Goal: Communication & Community: Connect with others

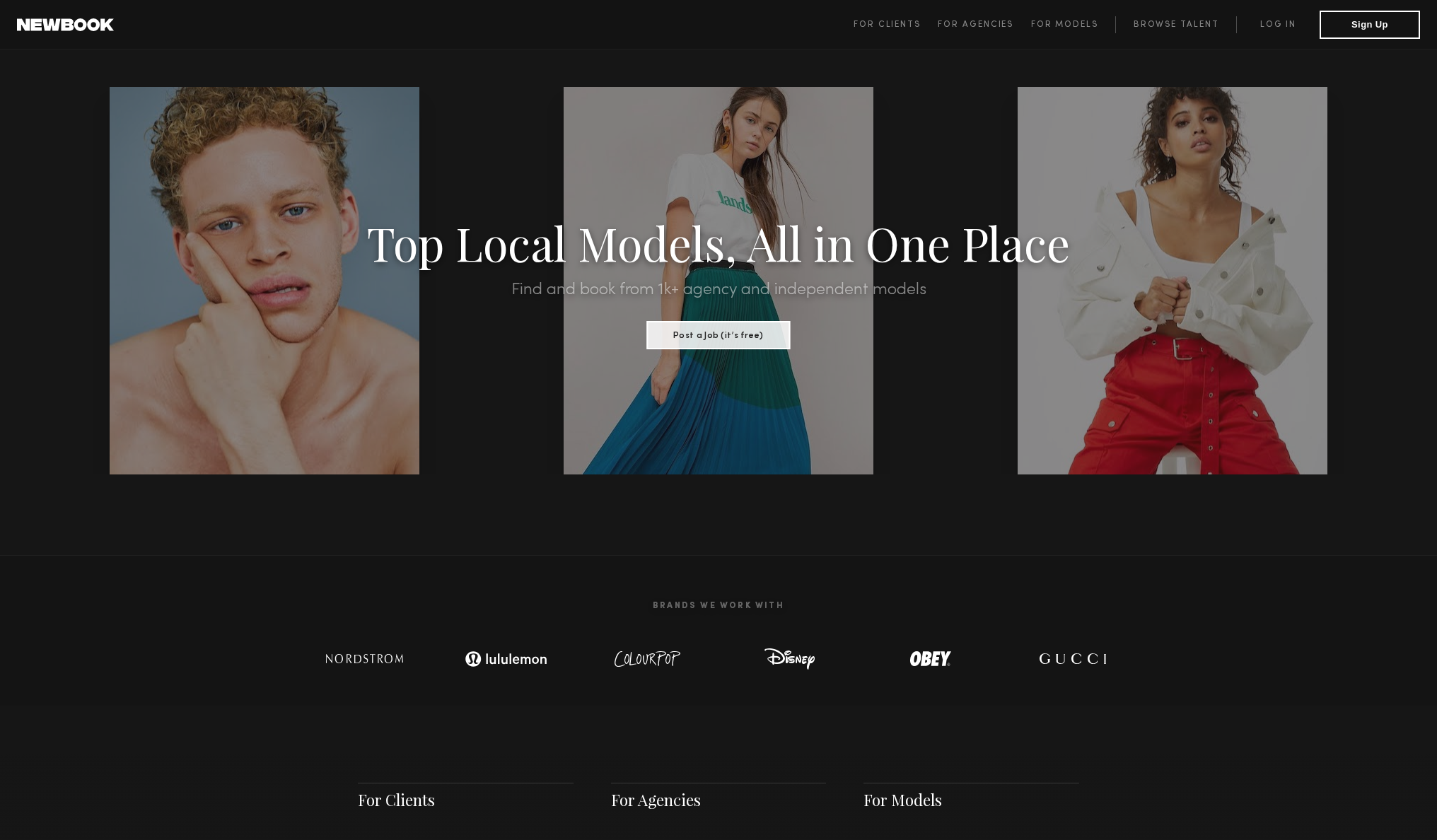
drag, startPoint x: 1271, startPoint y: 25, endPoint x: 1259, endPoint y: 48, distance: 25.9
click at [1271, 25] on link "Log in" at bounding box center [1278, 25] width 84 height 17
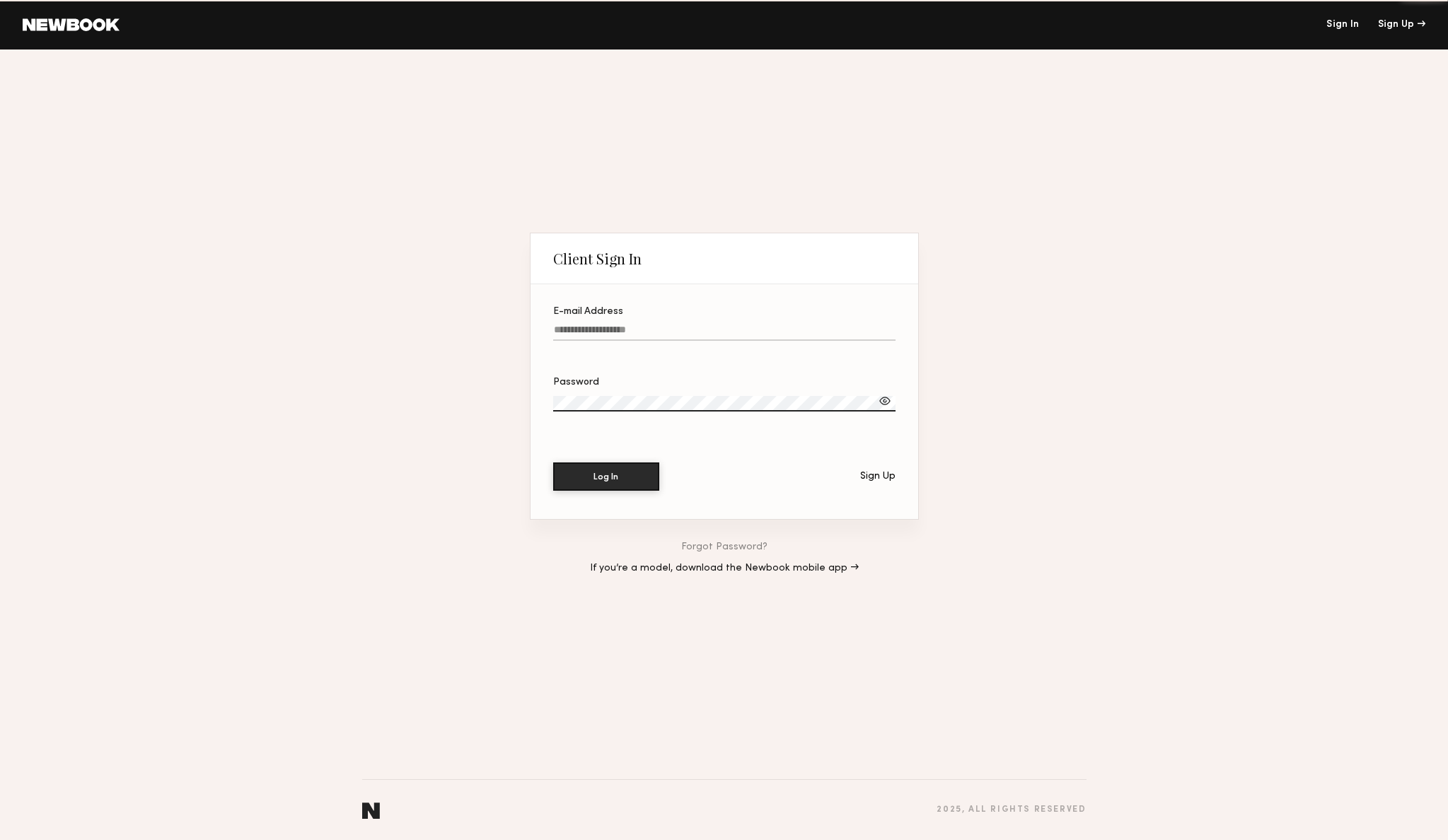
type input "**********"
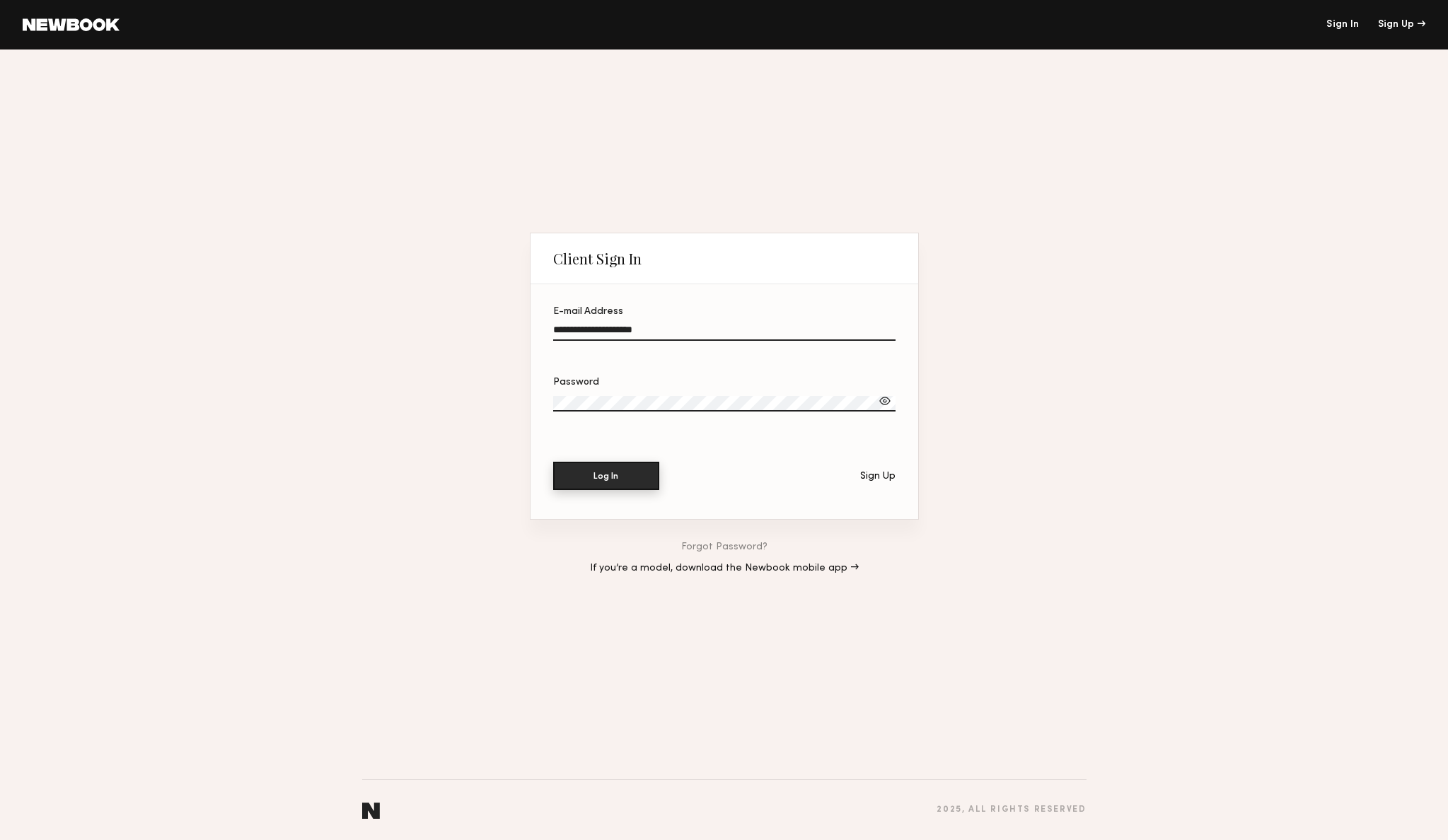
click at [626, 481] on button "Log In" at bounding box center [606, 475] width 106 height 29
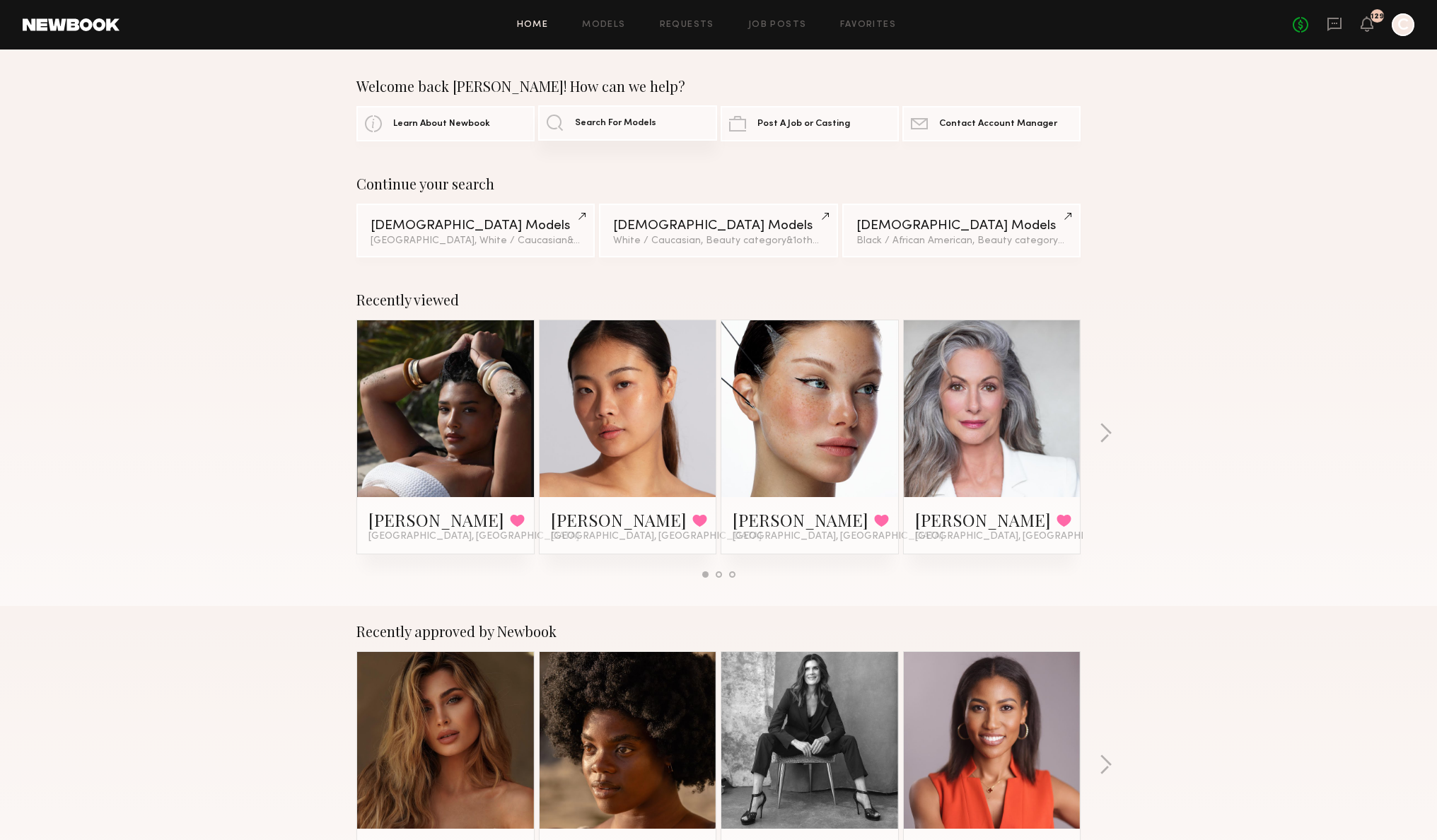
click at [646, 123] on span "Search For Models" at bounding box center [616, 123] width 81 height 10
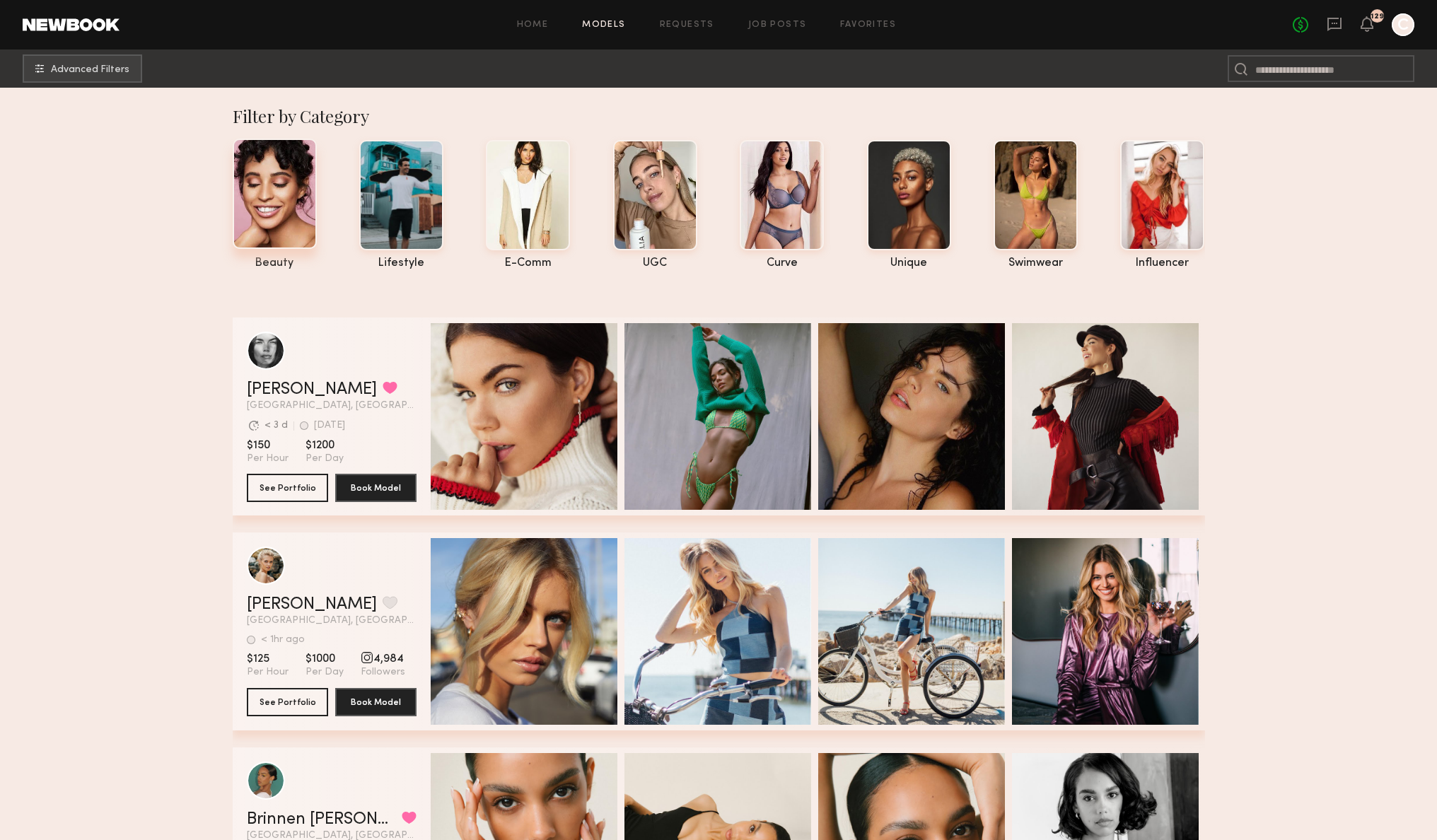
click at [298, 227] on div at bounding box center [274, 194] width 84 height 111
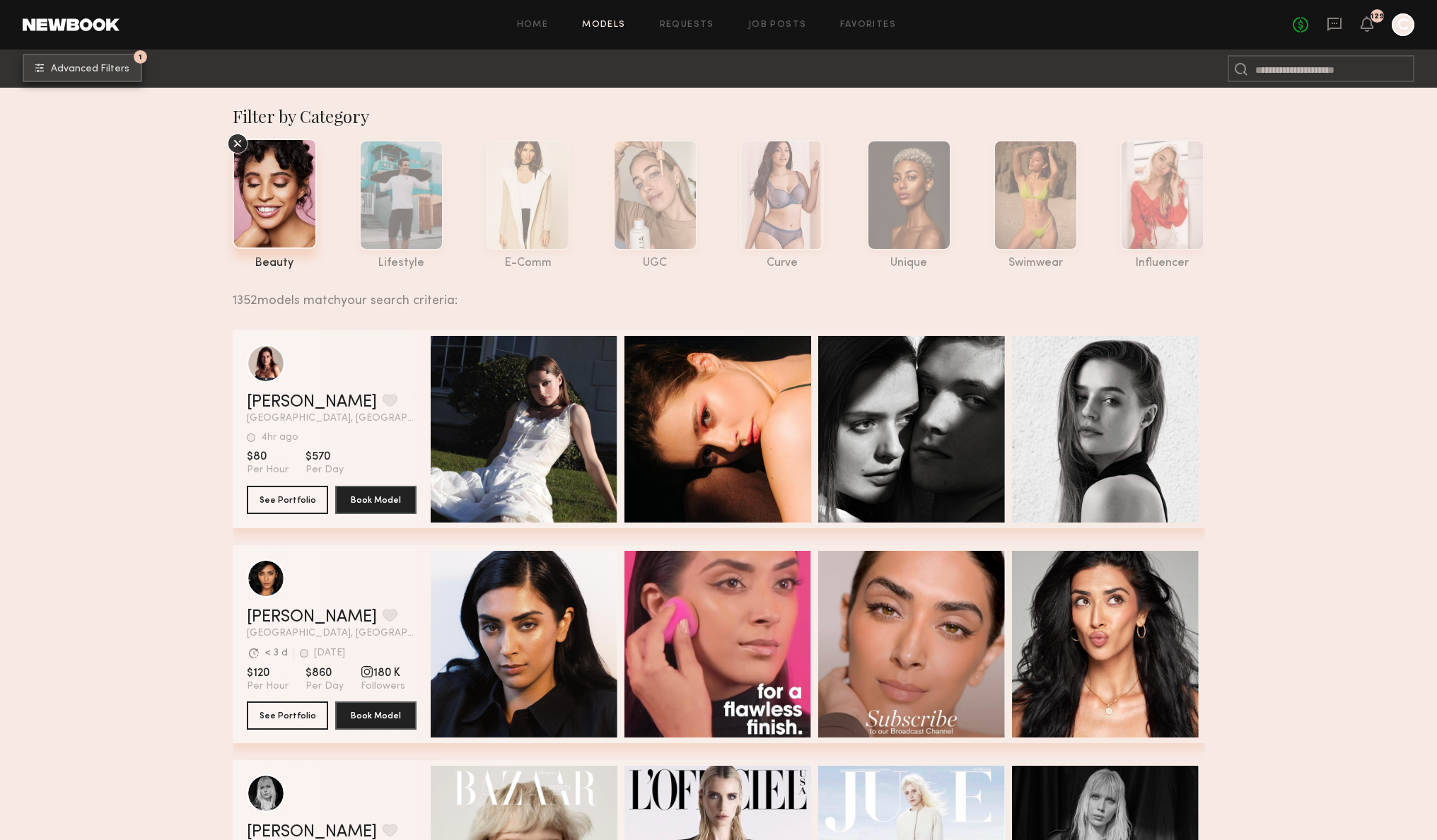
click at [94, 72] on span "Advanced Filters" at bounding box center [90, 68] width 79 height 10
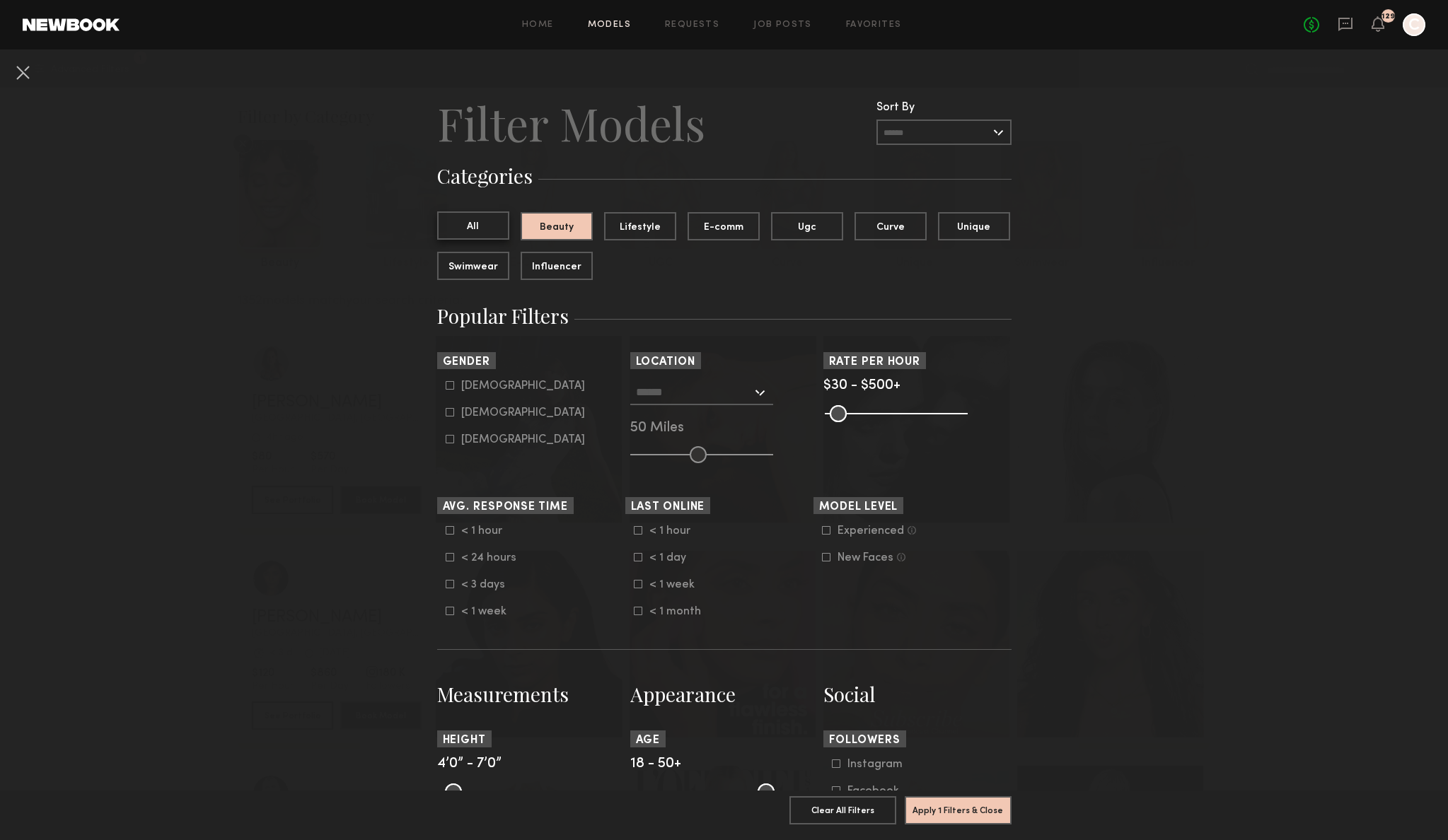
click at [469, 224] on button "All" at bounding box center [473, 226] width 72 height 29
click at [445, 415] on icon at bounding box center [450, 412] width 9 height 9
type input "**"
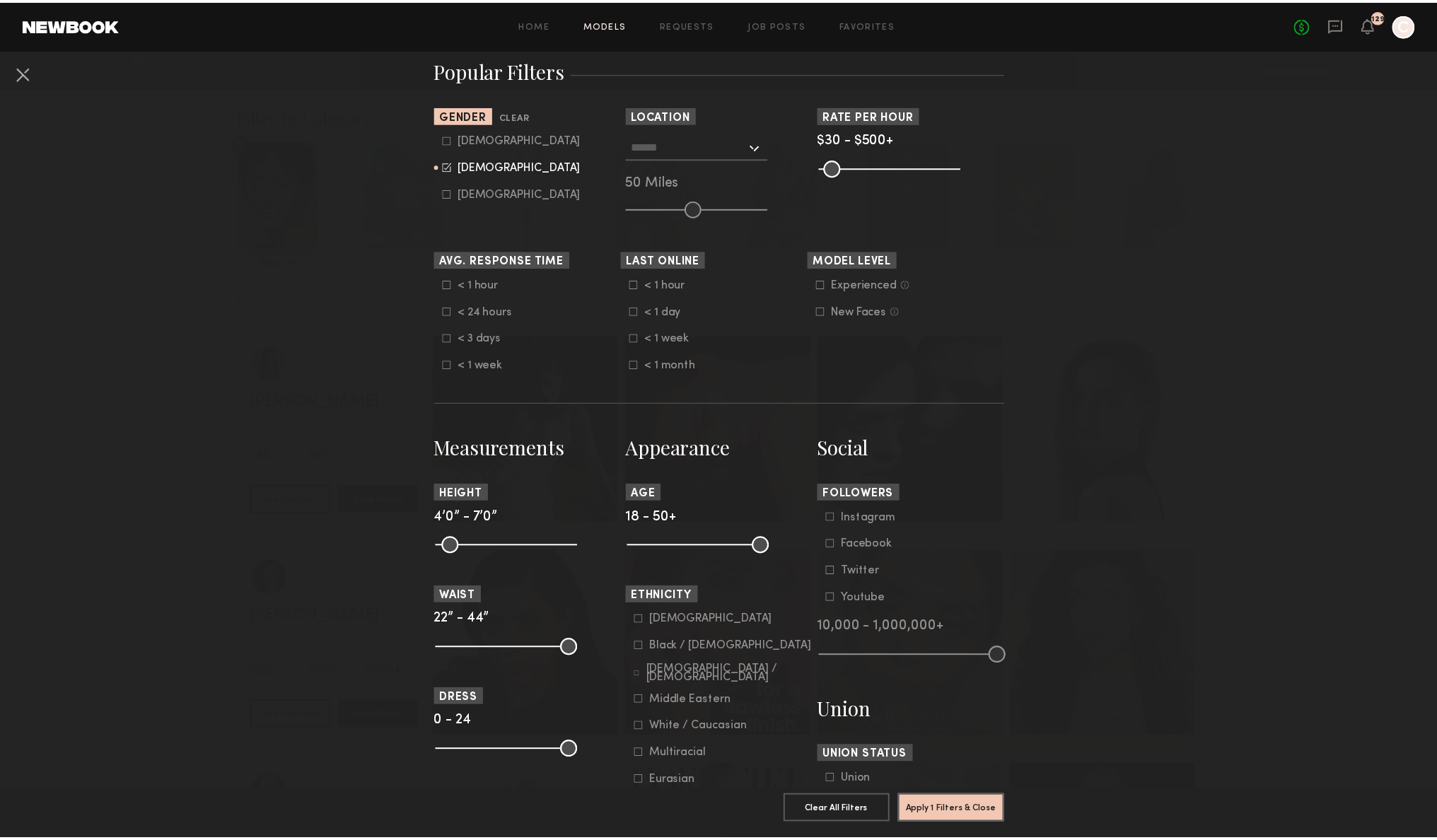
scroll to position [259, 0]
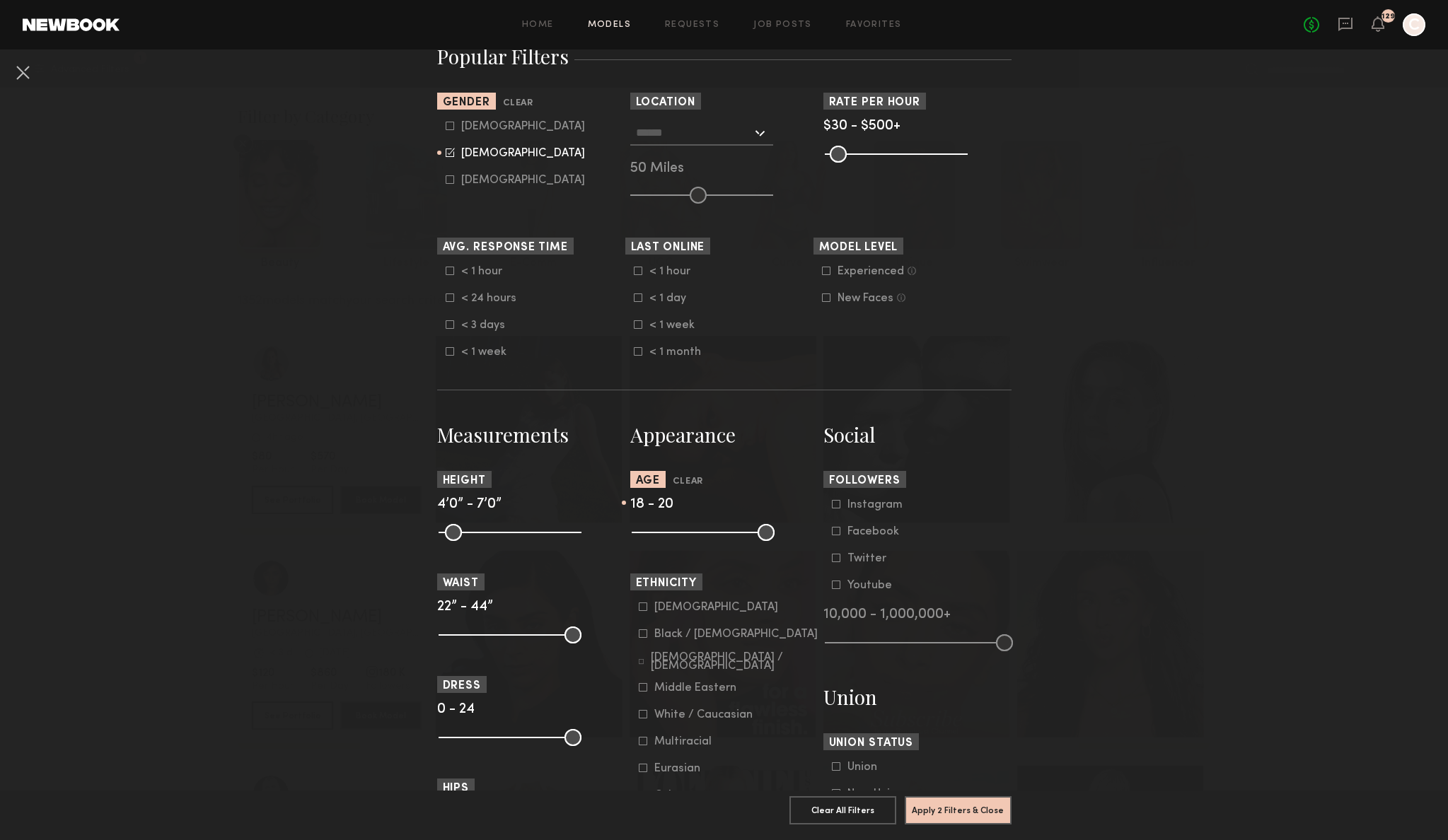
drag, startPoint x: 756, startPoint y: 531, endPoint x: 641, endPoint y: 543, distance: 115.6
type input "**"
click at [641, 541] on input "range" at bounding box center [703, 532] width 143 height 17
click at [951, 796] on button "Apply 2 Filters & Close" at bounding box center [958, 809] width 107 height 29
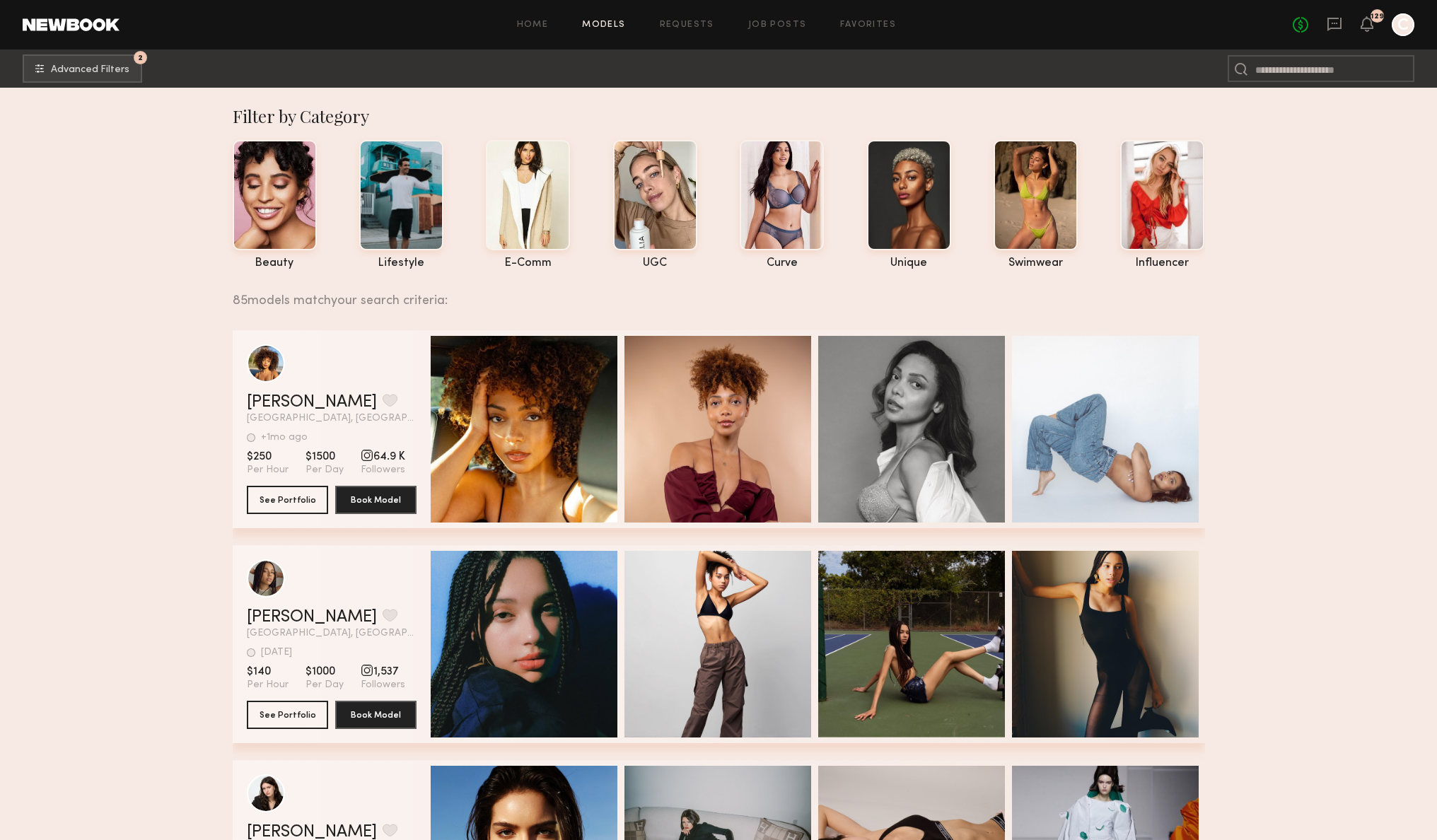
drag, startPoint x: 1427, startPoint y: 204, endPoint x: 1426, endPoint y: 224, distance: 20.0
click at [102, 72] on span "Advanced Filters" at bounding box center [90, 68] width 79 height 10
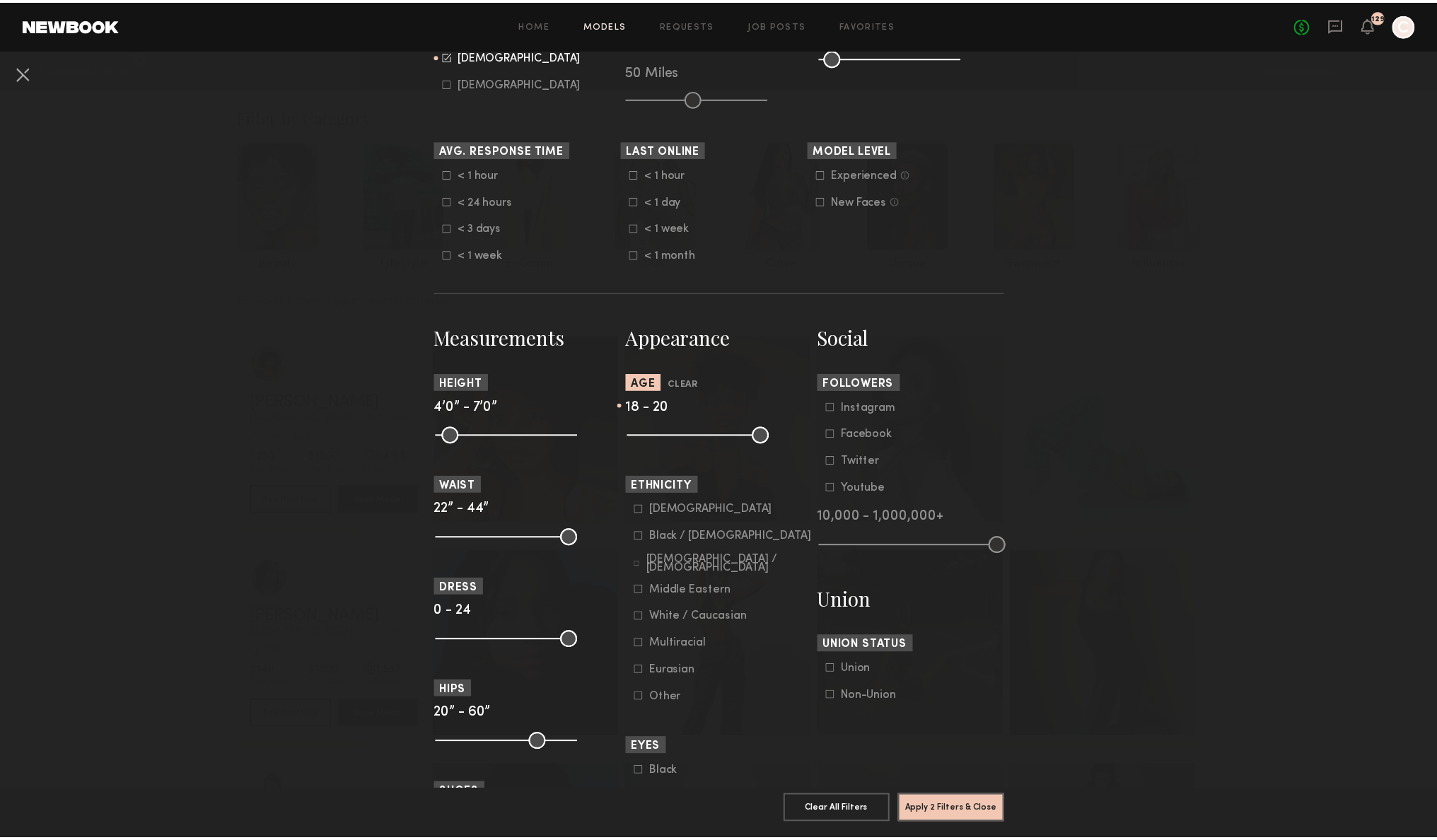
scroll to position [357, 0]
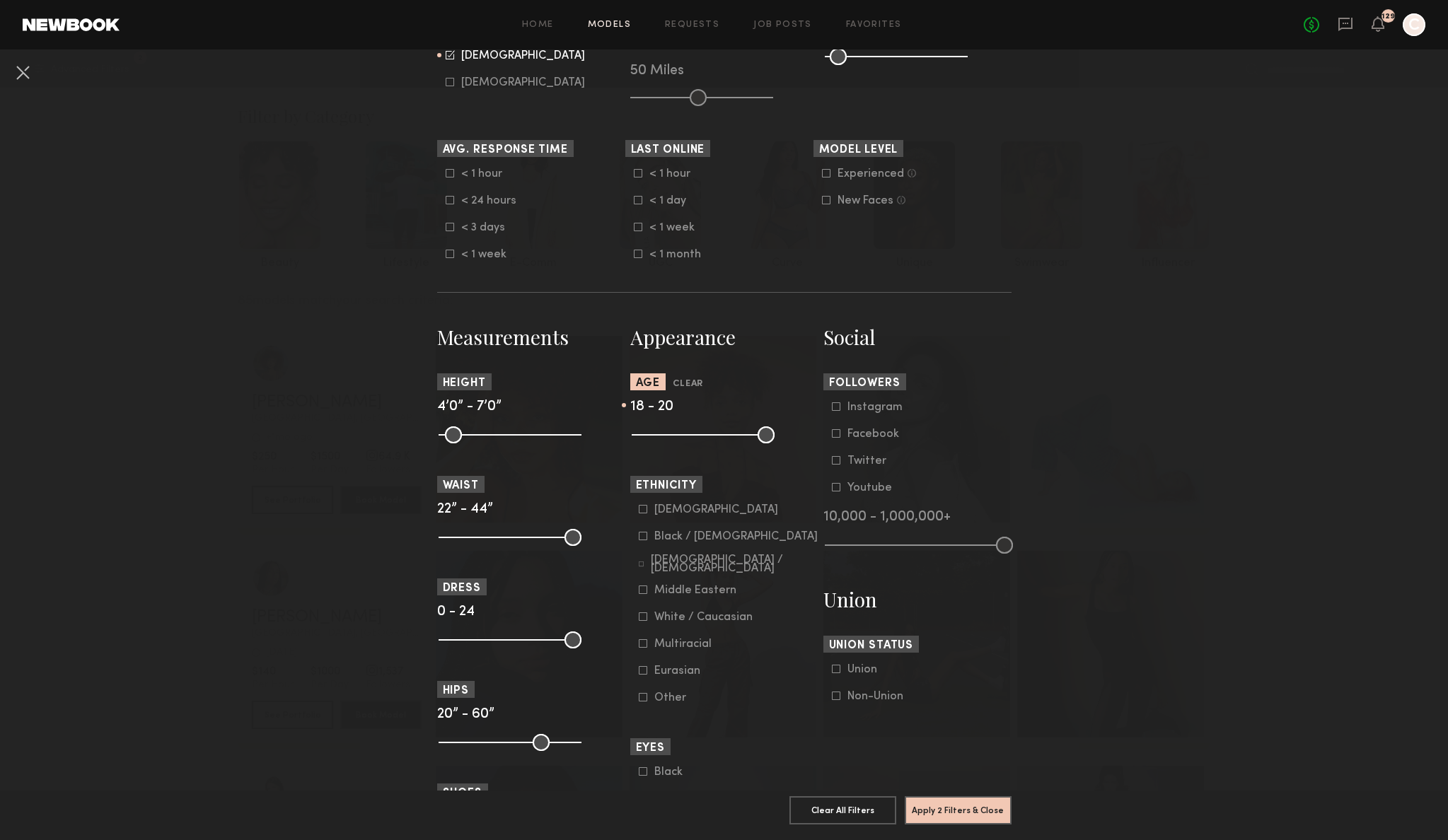
click at [639, 538] on icon at bounding box center [643, 536] width 9 height 9
click at [640, 592] on icon at bounding box center [643, 589] width 9 height 9
click at [639, 647] on icon at bounding box center [643, 644] width 9 height 9
click at [938, 798] on button "Apply 3 Filters & Close" at bounding box center [958, 809] width 107 height 29
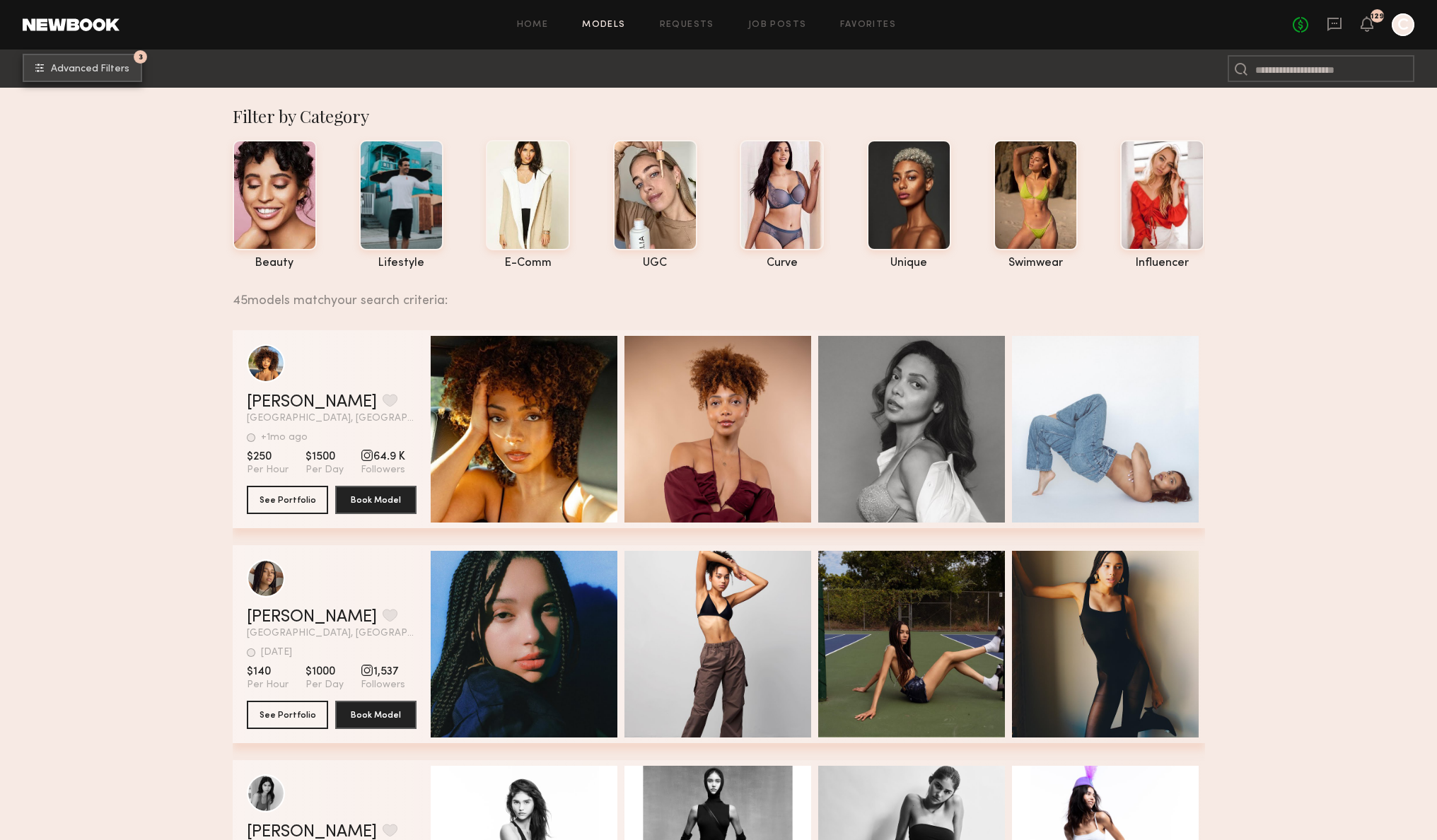
click at [74, 66] on span "Advanced Filters" at bounding box center [90, 68] width 79 height 10
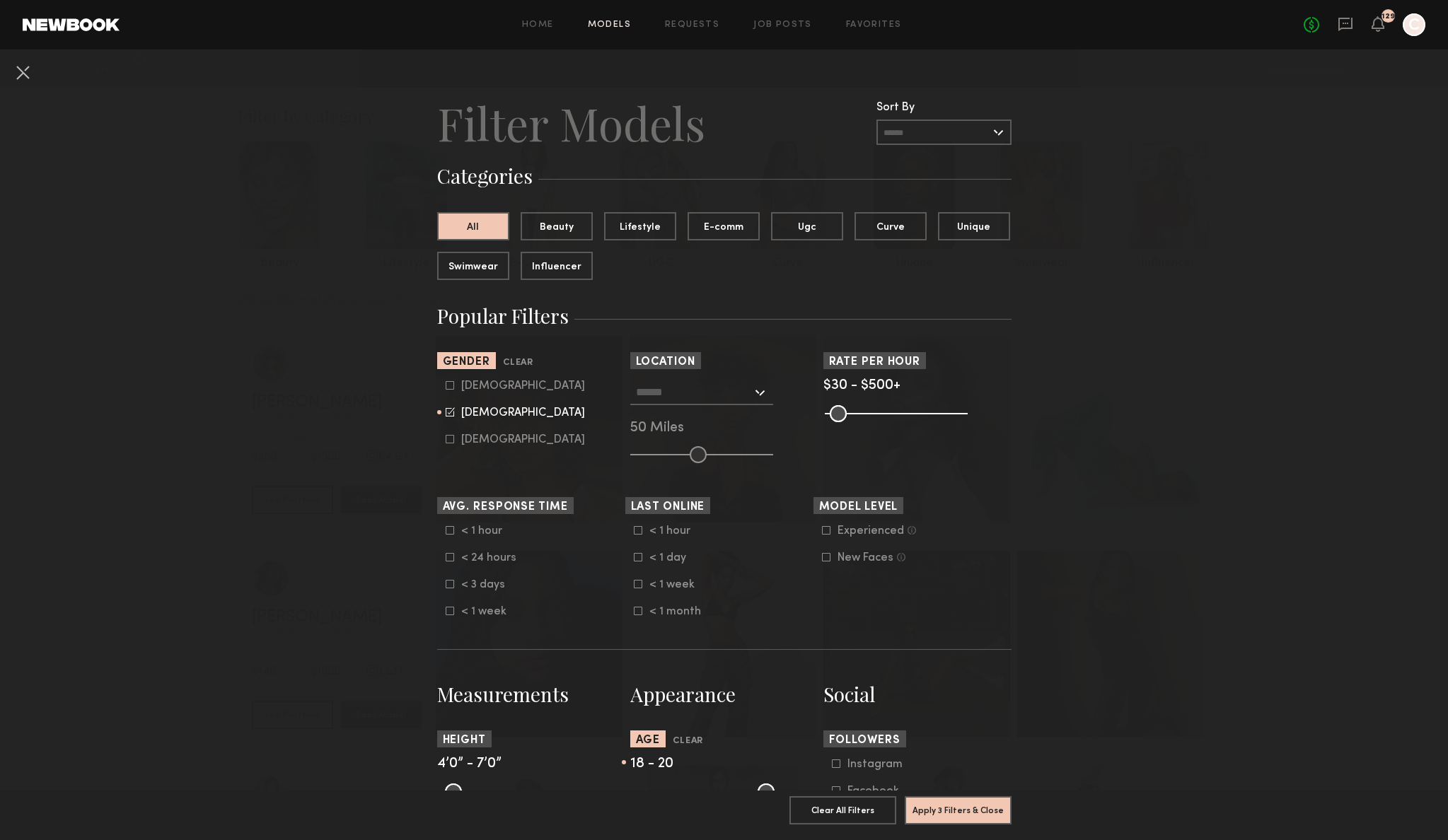
click at [681, 397] on input "text" at bounding box center [693, 391] width 116 height 24
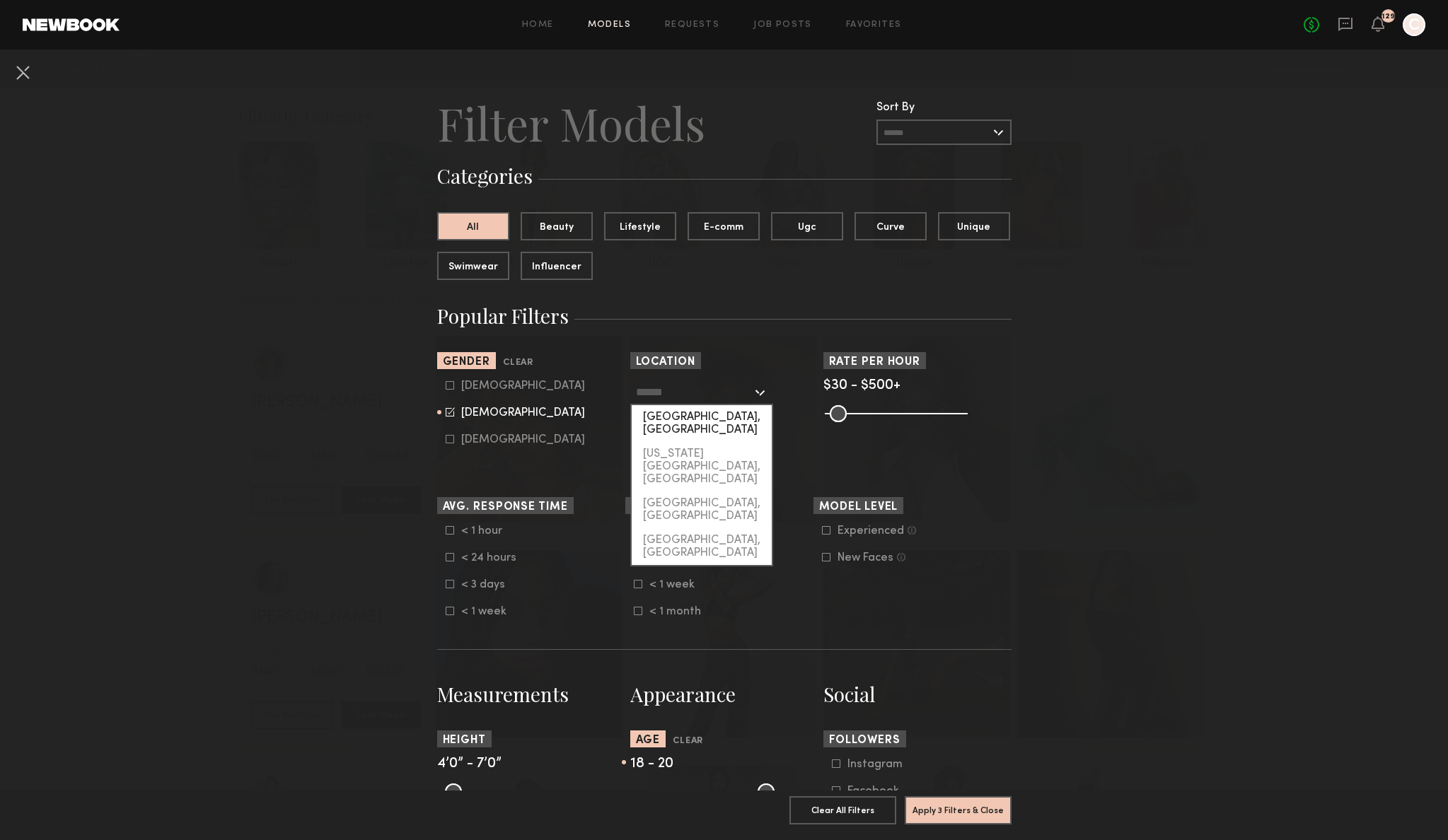
click at [686, 422] on div "Los Angeles, CA" at bounding box center [702, 423] width 140 height 37
type input "**********"
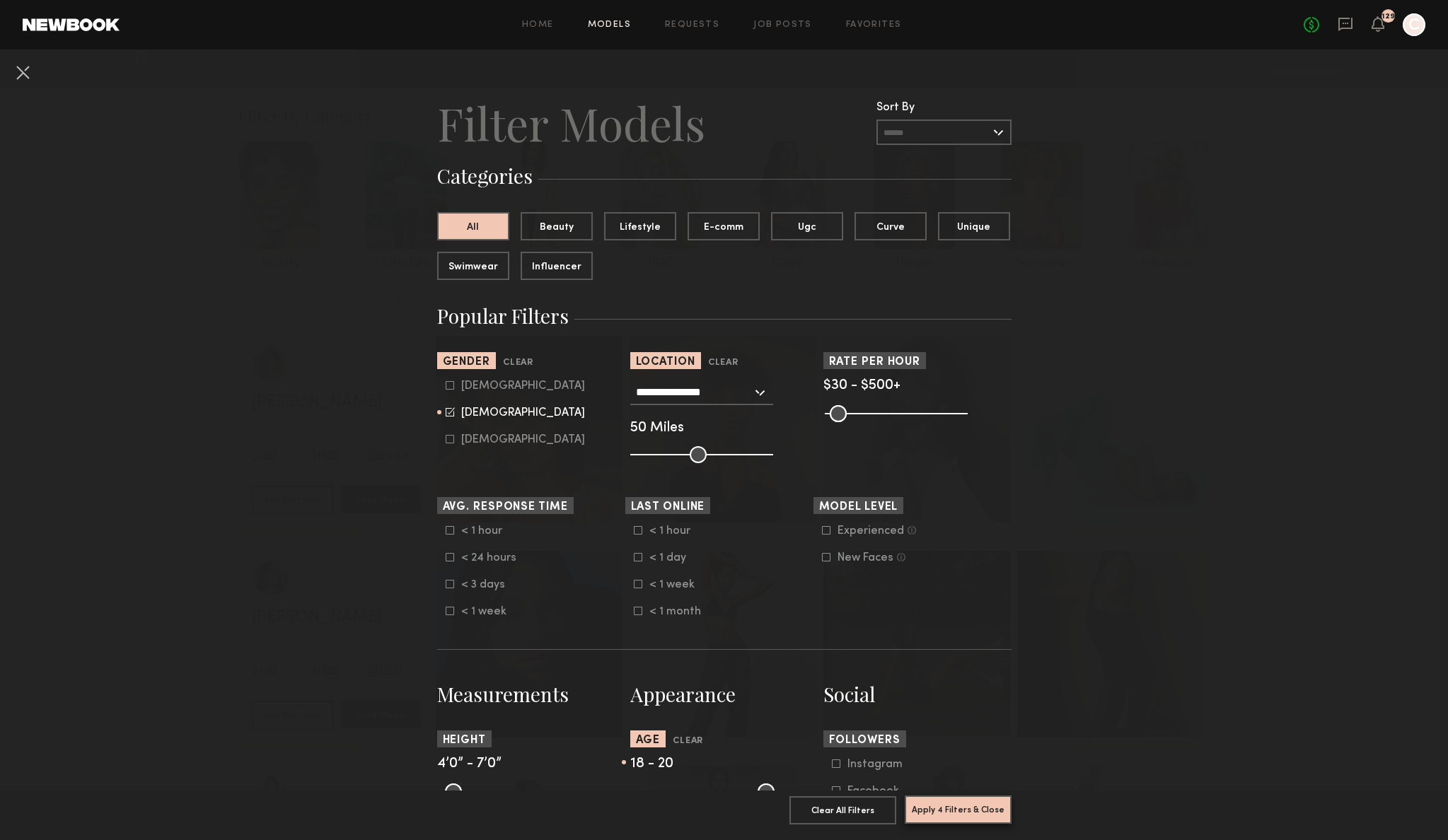
click at [954, 797] on button "Apply 4 Filters & Close" at bounding box center [958, 809] width 107 height 29
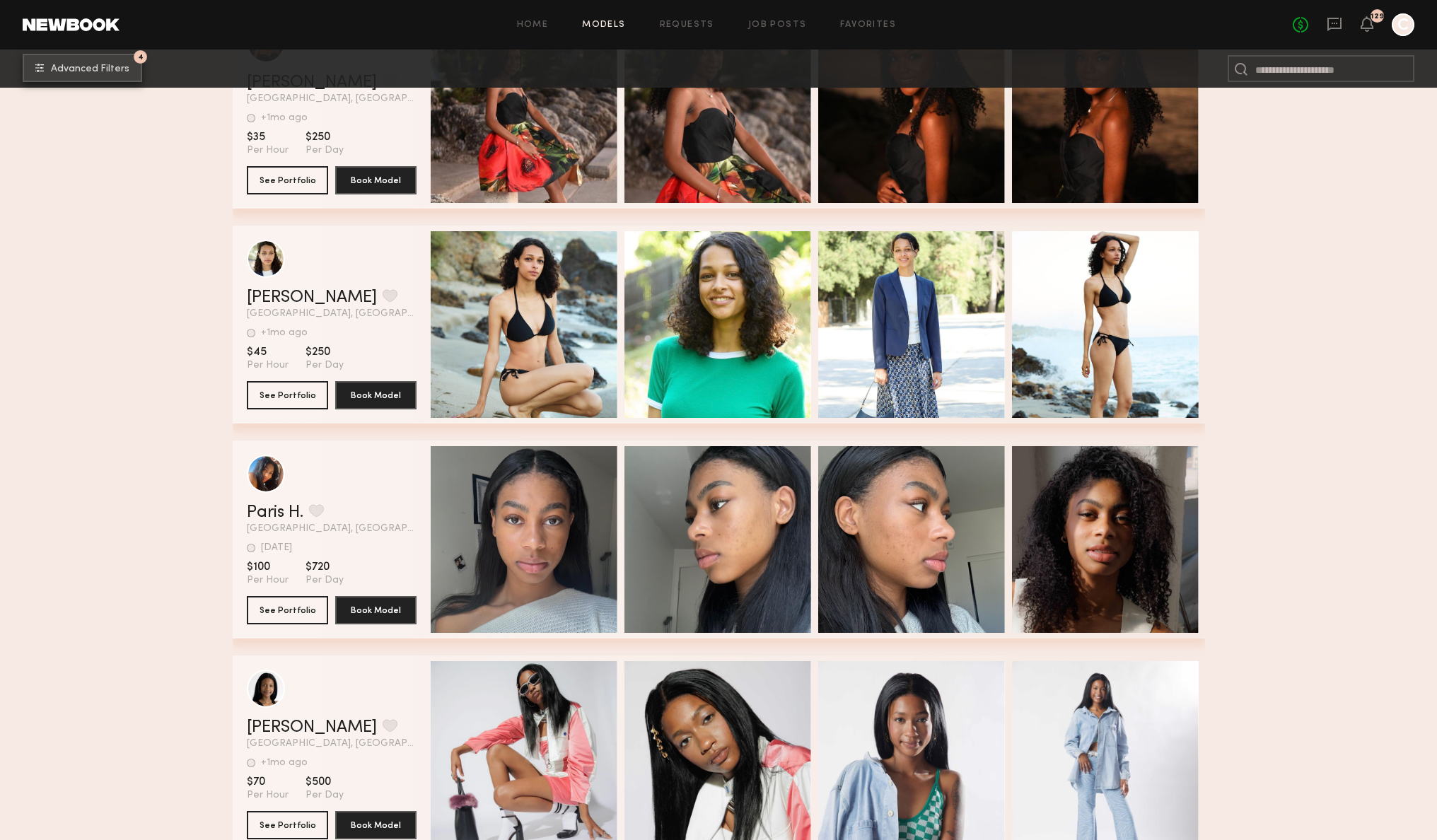
scroll to position [1444, 0]
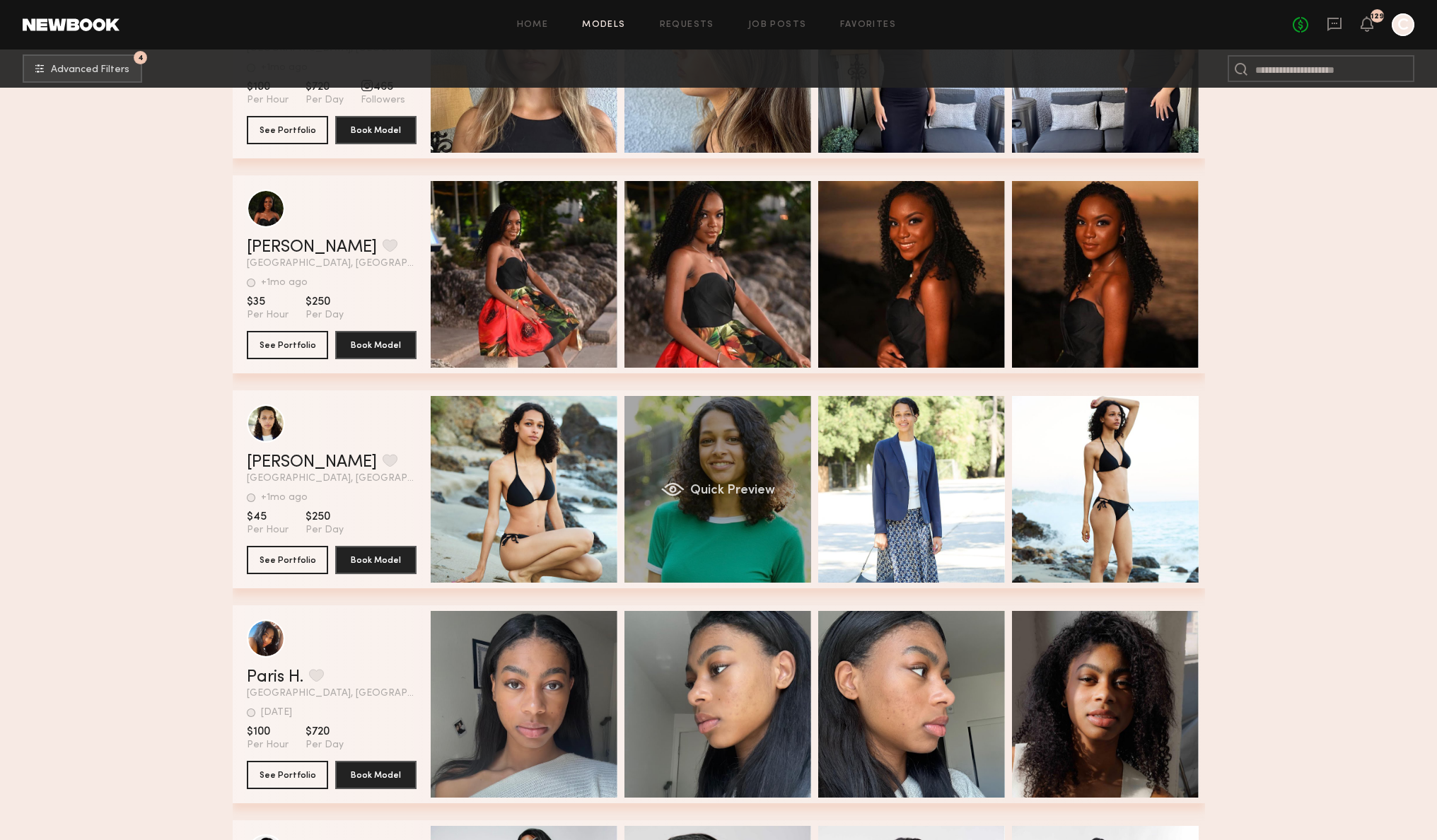
click at [717, 442] on div "Quick Preview" at bounding box center [718, 489] width 187 height 187
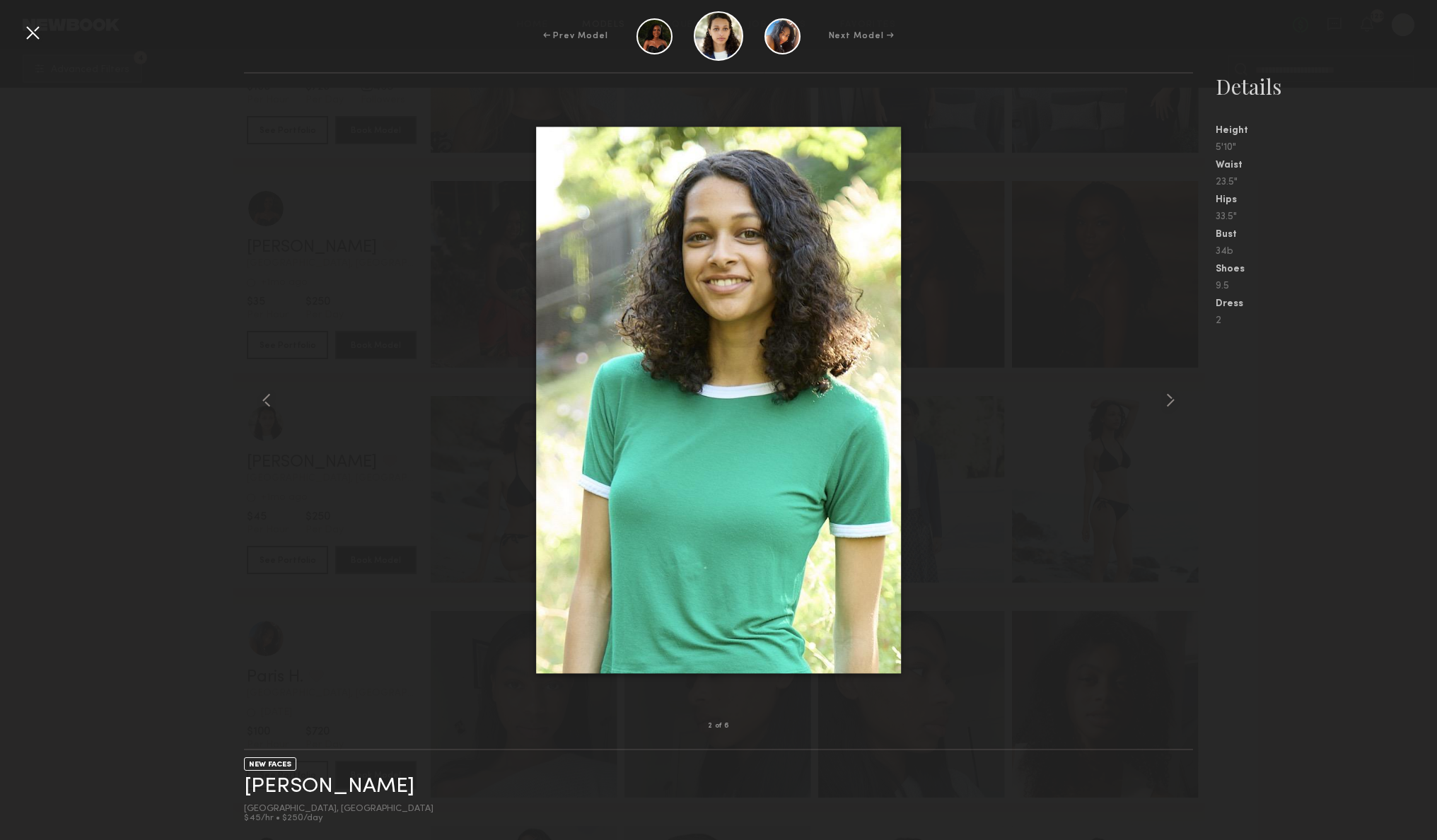
click at [1425, 487] on nb-gallery-model-stats "Details Height 5'10" Waist 23.5" Hips 33.5" Bust 34b Shoes 9.5 Dress 2" at bounding box center [1315, 455] width 244 height 767
click at [1361, 463] on nb-gallery-model-stats "Details Height 5'10" Waist 23.5" Hips 33.5" Bust 34b Shoes 9.5 Dress 2" at bounding box center [1315, 455] width 244 height 767
click at [33, 35] on div at bounding box center [33, 33] width 22 height 22
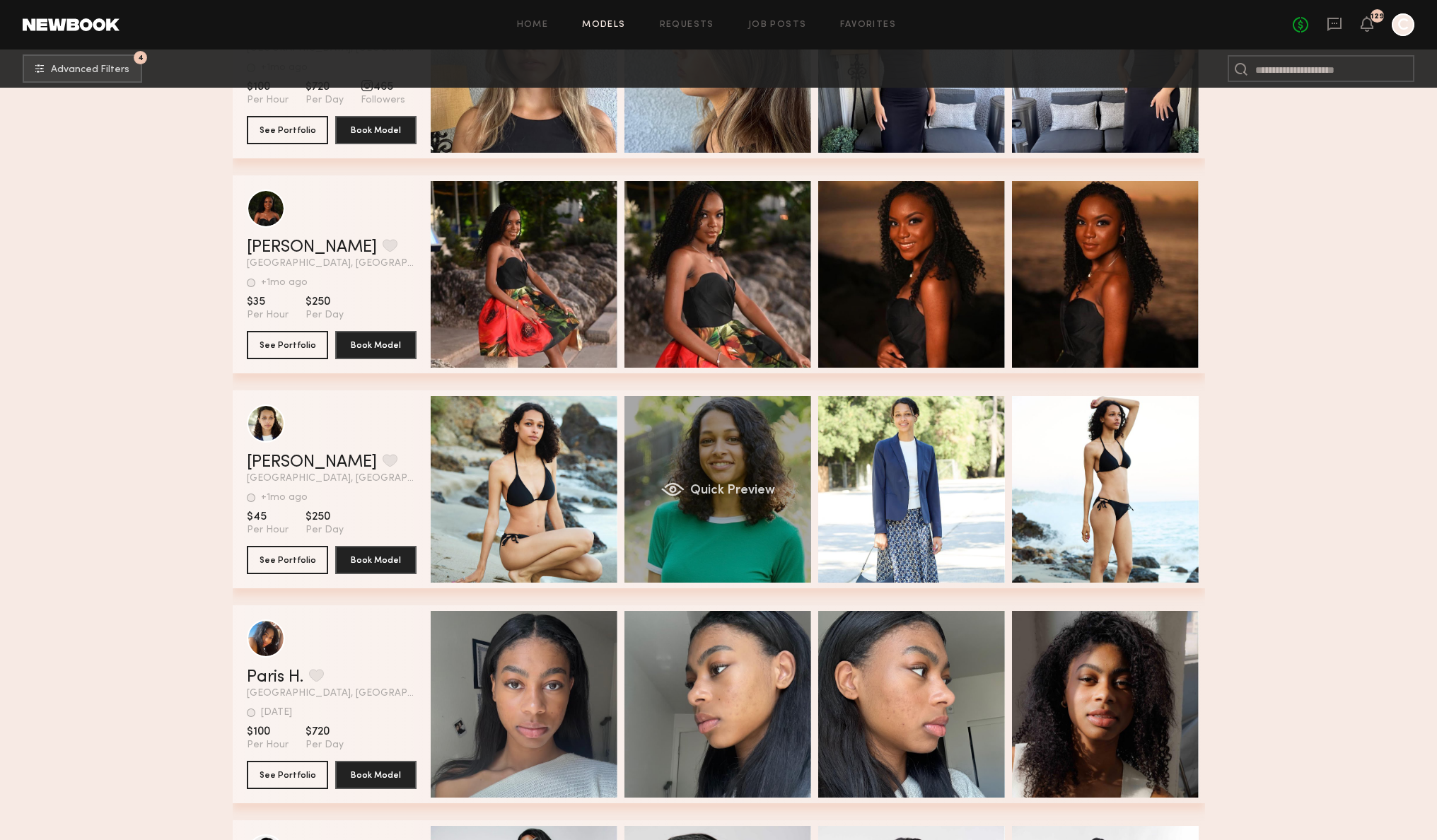
click at [770, 442] on div "Quick Preview" at bounding box center [718, 489] width 187 height 187
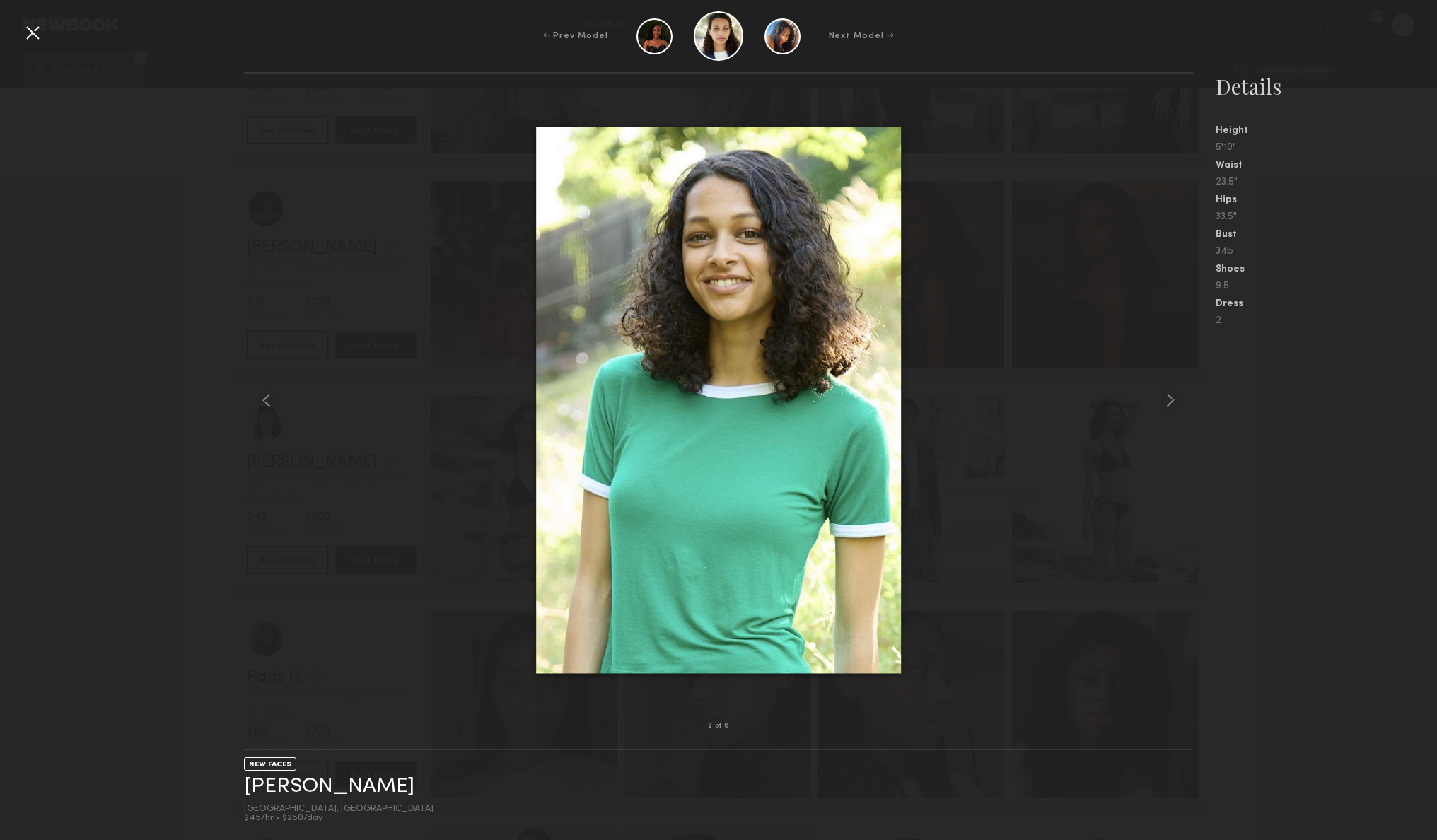
click at [353, 26] on div "← Prev Model Next Model →" at bounding box center [718, 35] width 1437 height 49
click at [32, 33] on div at bounding box center [33, 33] width 22 height 22
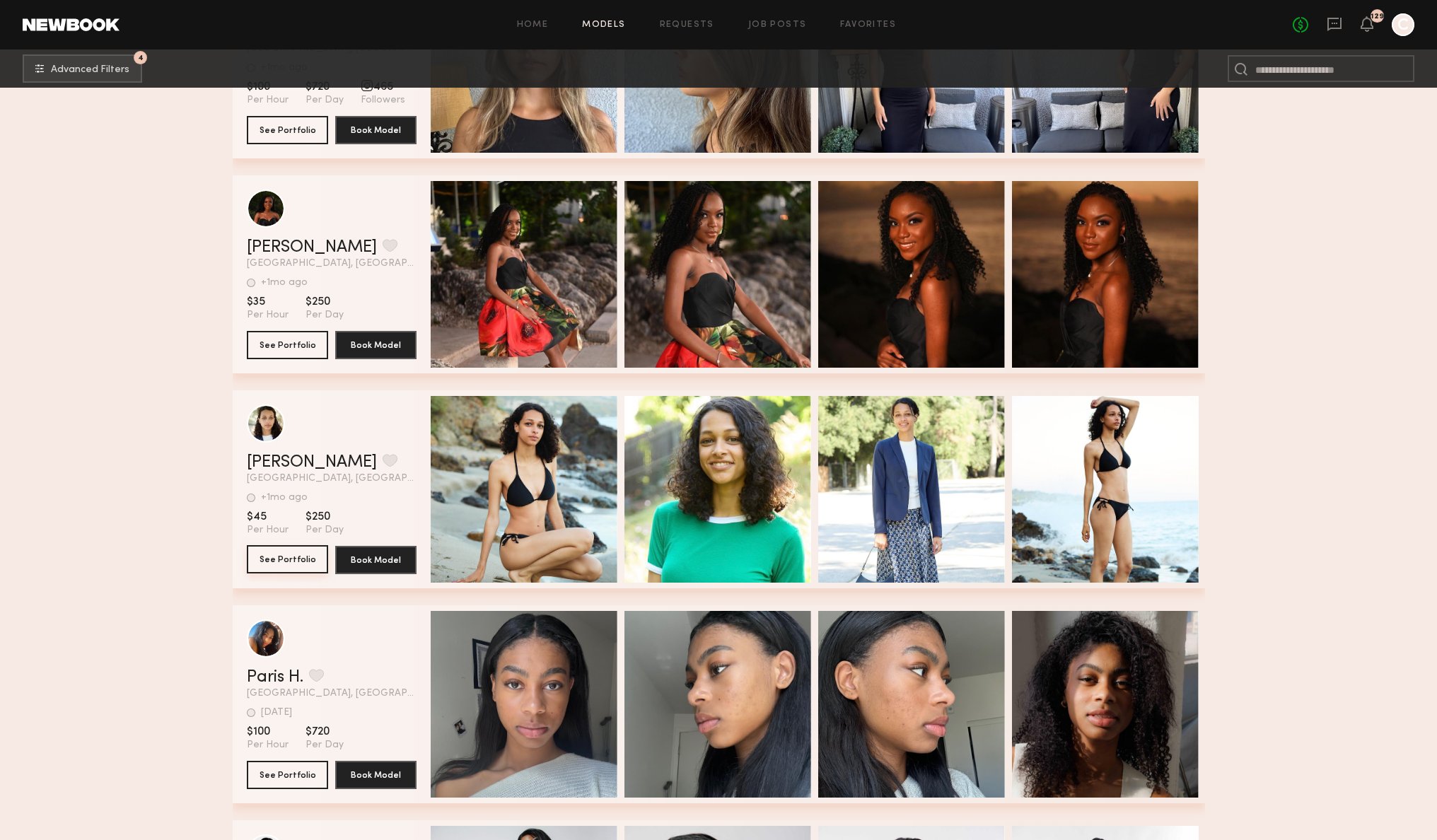
click at [305, 562] on button "See Portfolio" at bounding box center [287, 559] width 81 height 29
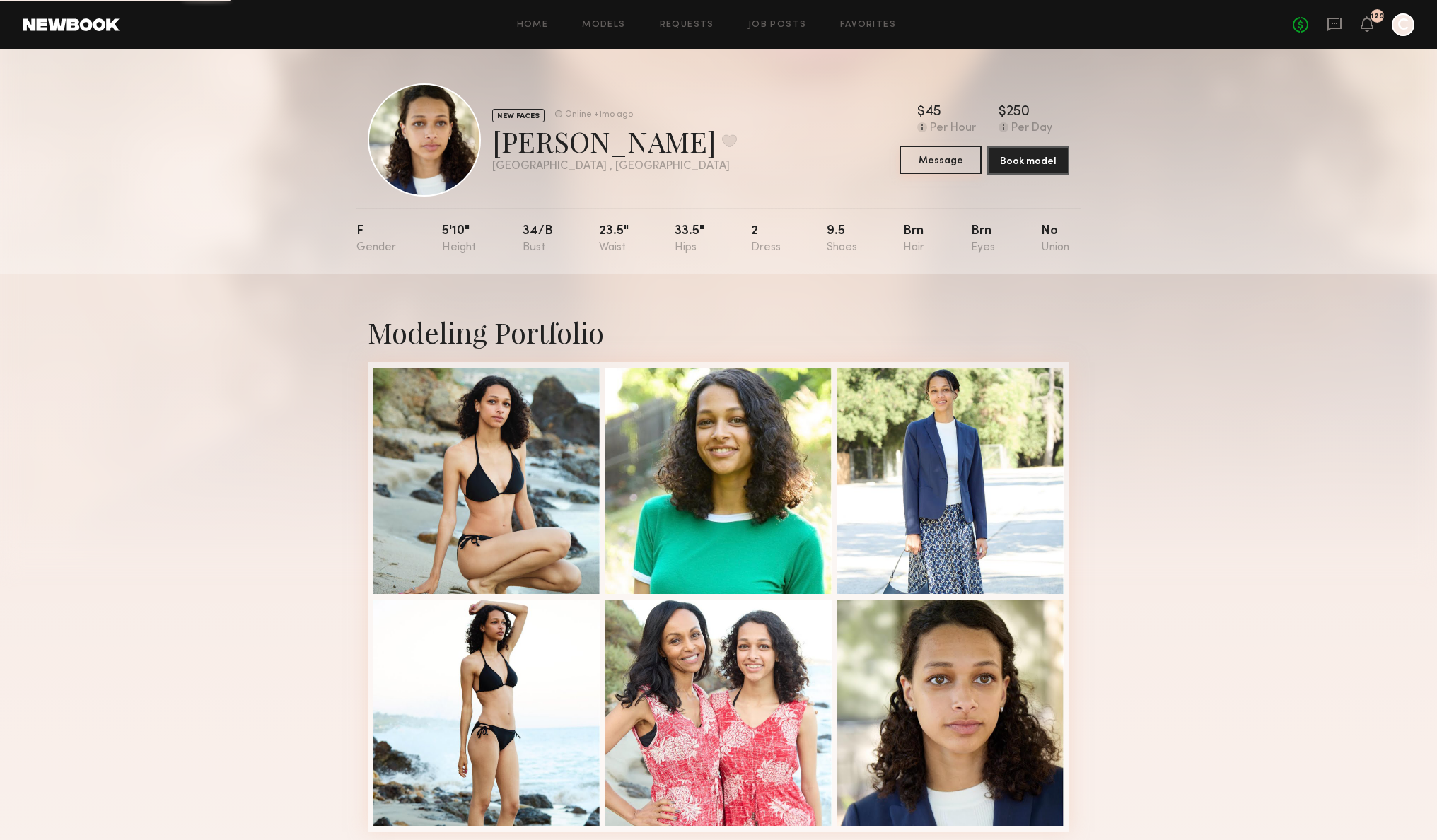
click at [958, 167] on button "Message" at bounding box center [941, 160] width 82 height 29
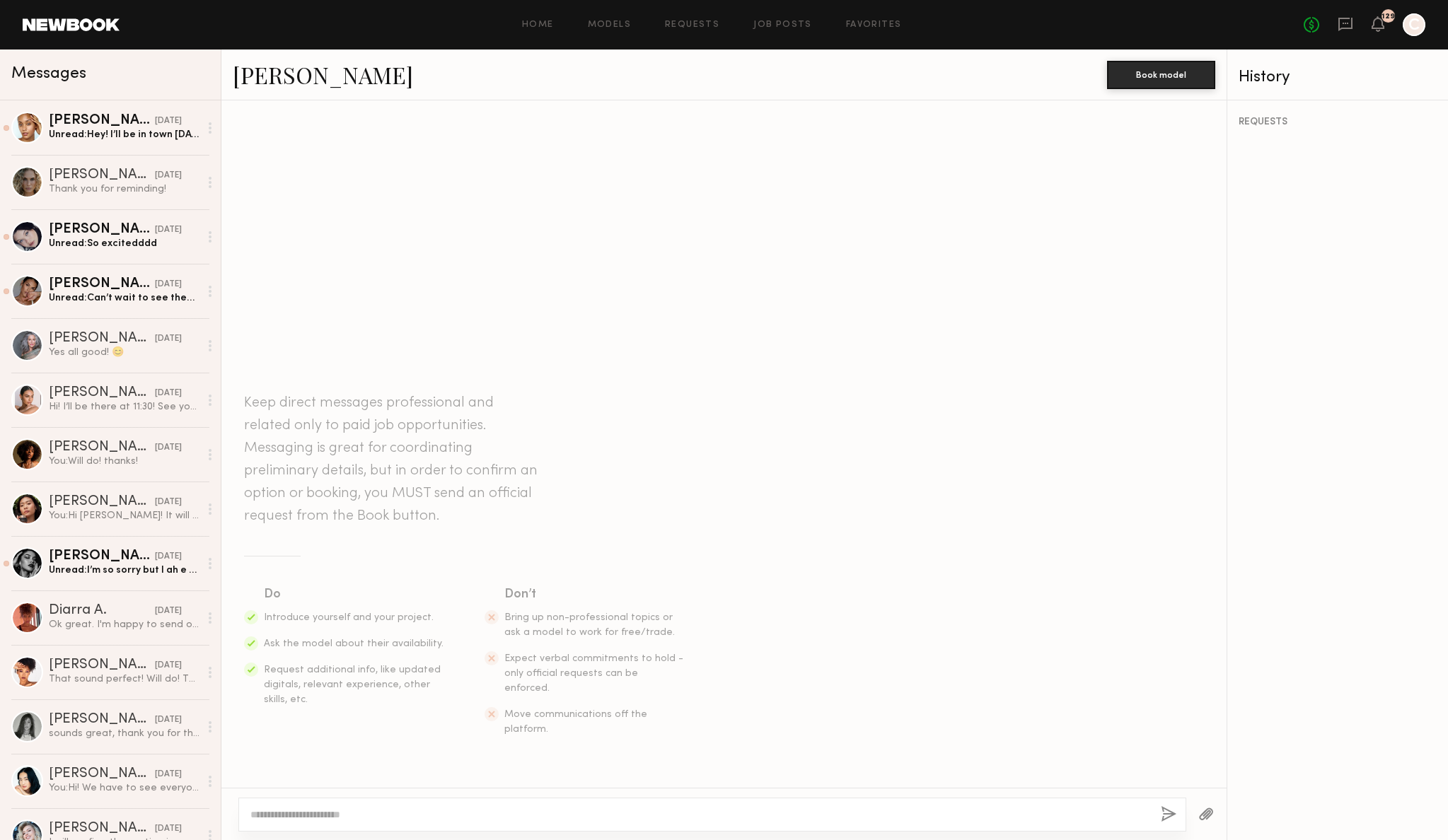
click at [321, 812] on textarea at bounding box center [700, 814] width 899 height 14
type textarea "**********"
click at [1165, 818] on button "button" at bounding box center [1168, 815] width 16 height 17
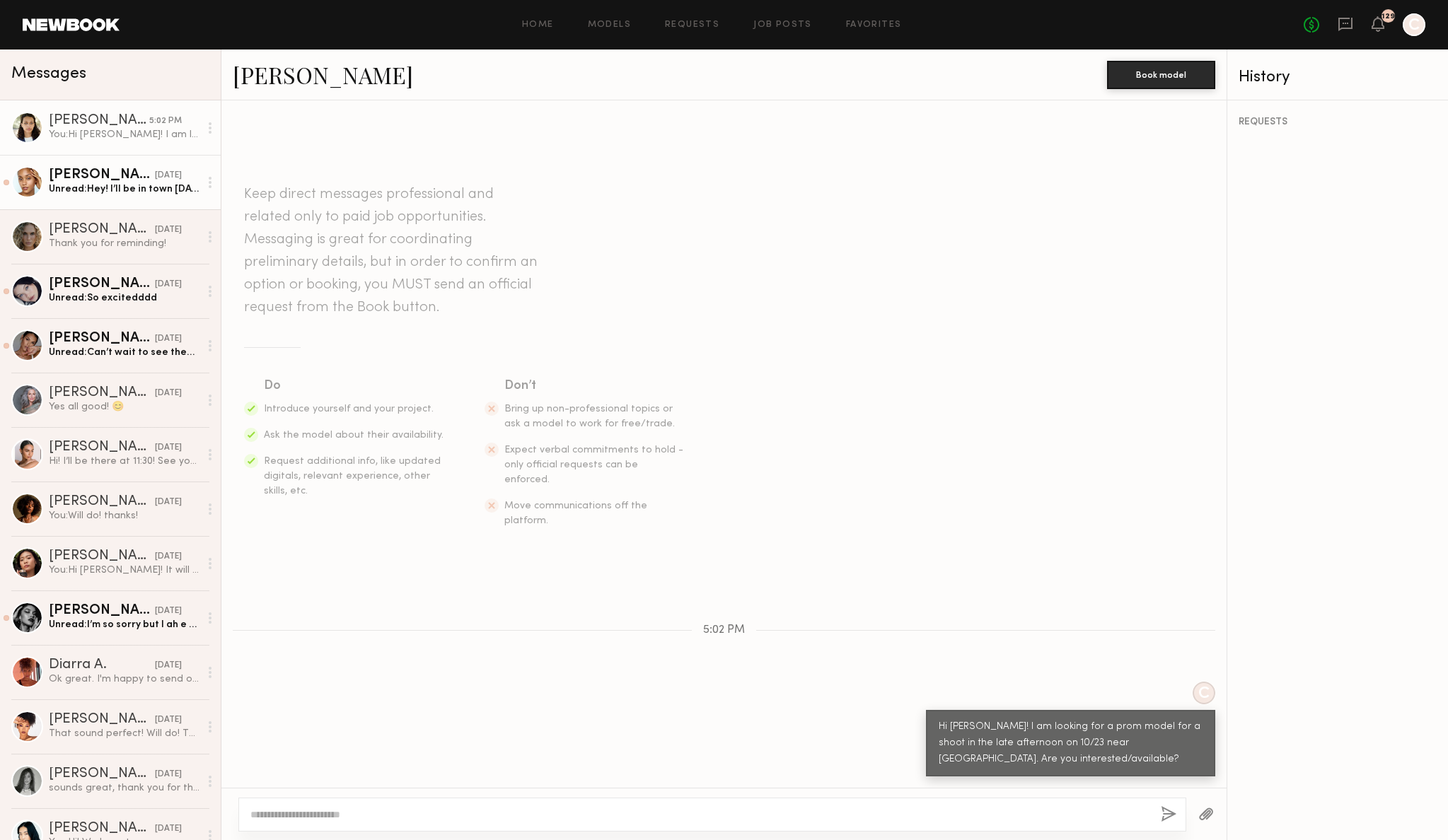
click at [115, 182] on div "Unread: Hey! I’ll be in town [DATE]-[DATE] in case anything is happening for th…" at bounding box center [124, 189] width 150 height 14
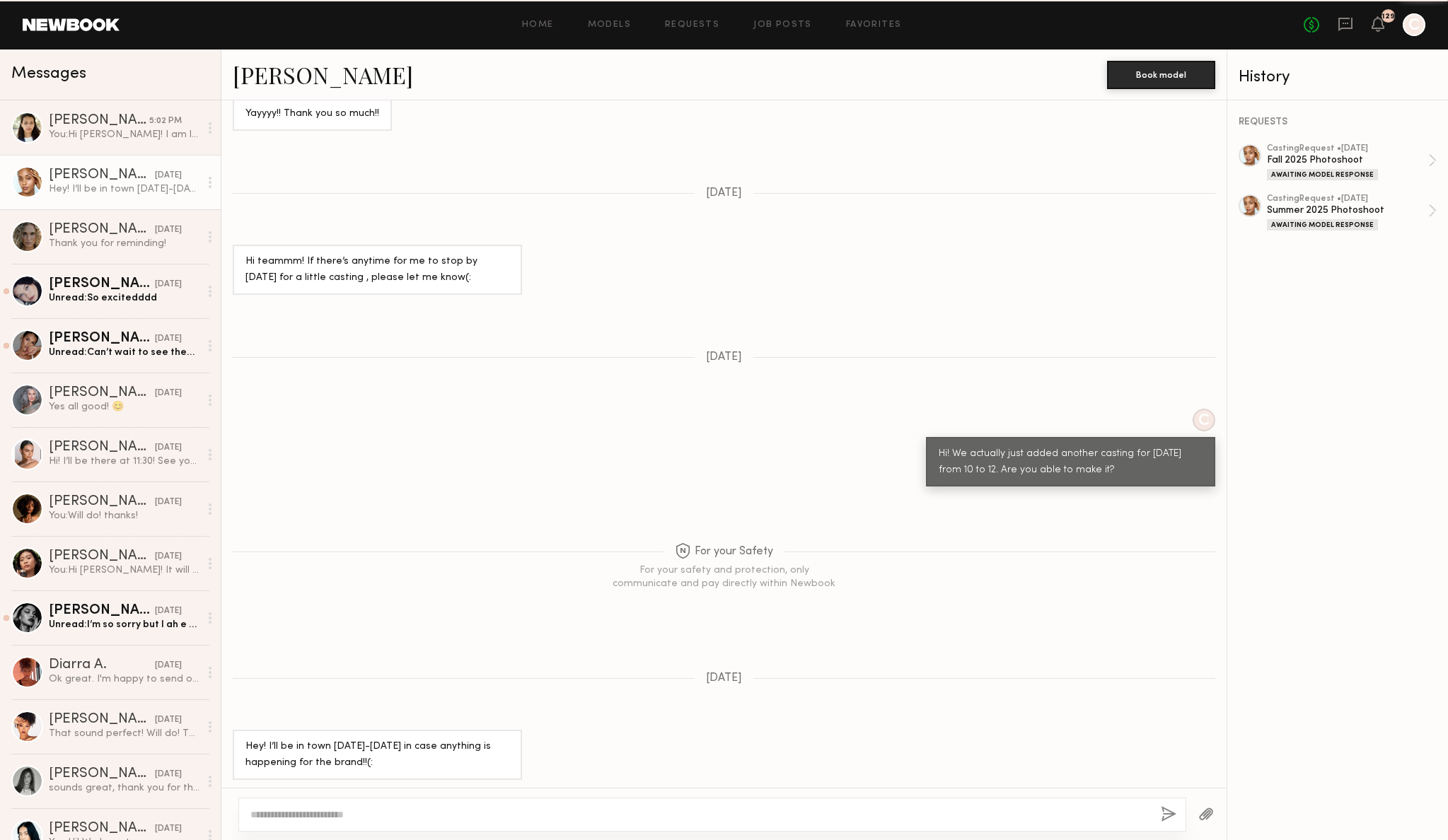
scroll to position [1336, 0]
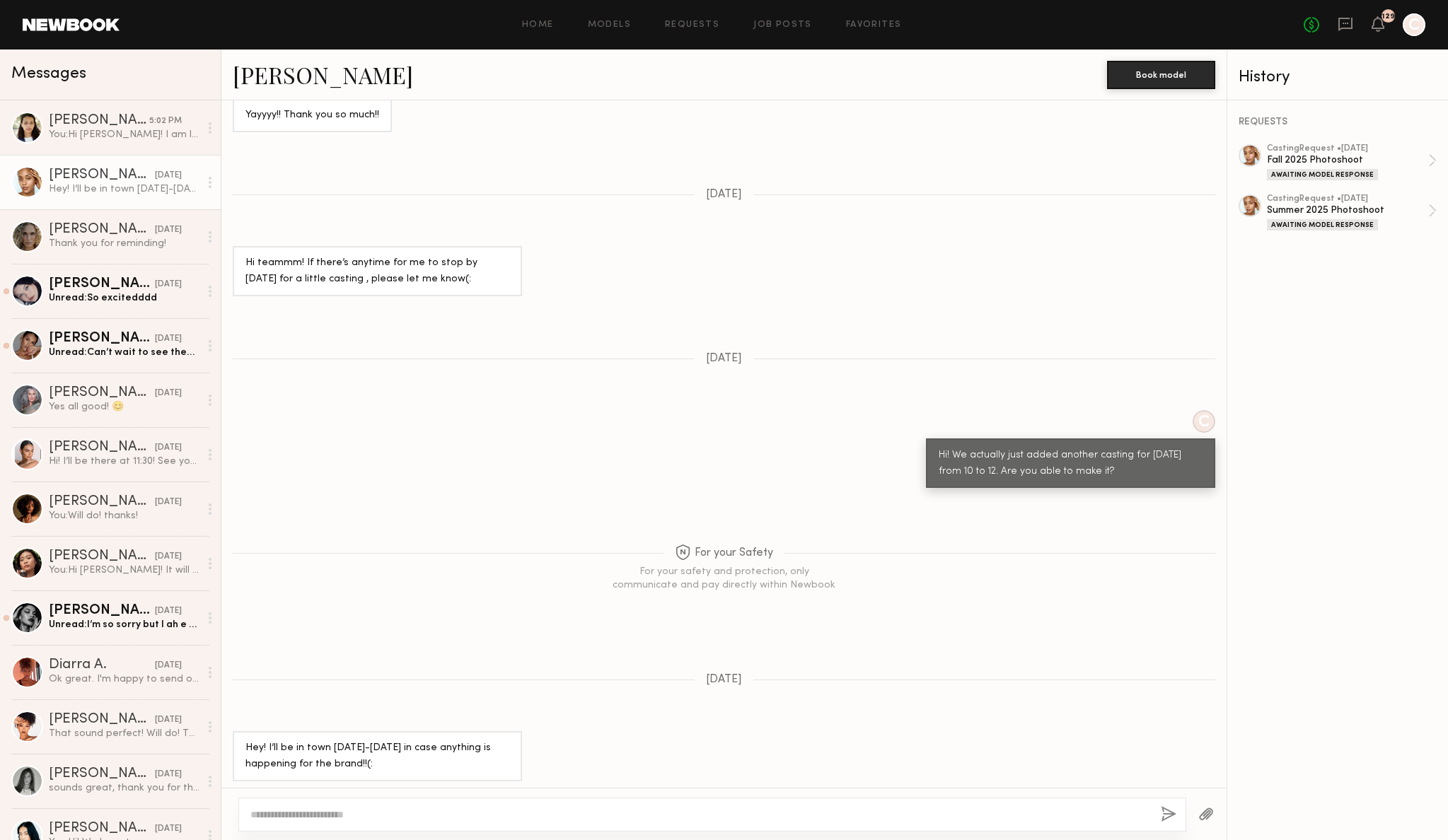
click at [62, 175] on div "[PERSON_NAME]" at bounding box center [101, 175] width 106 height 14
click at [22, 185] on div at bounding box center [27, 181] width 32 height 32
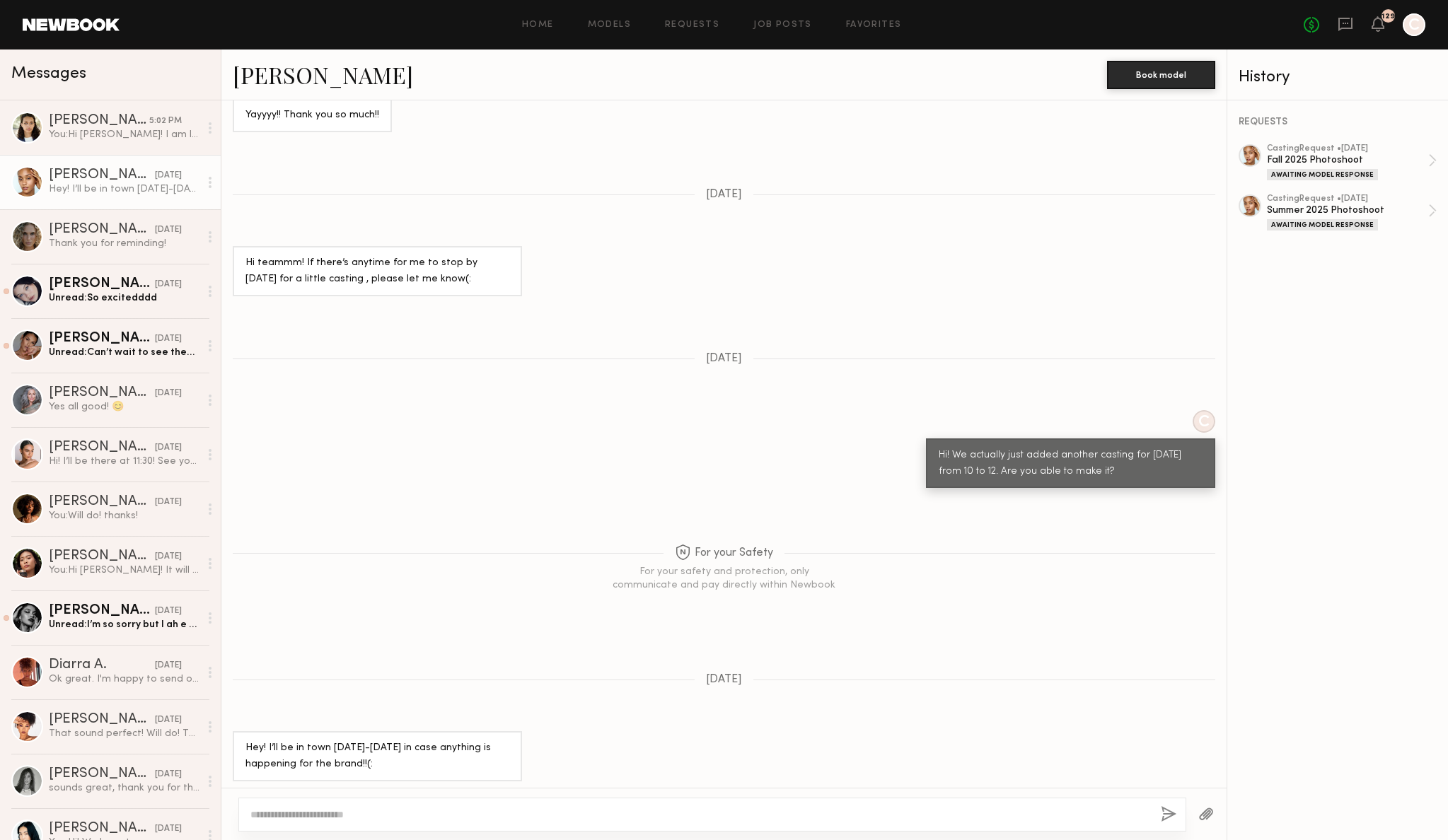
click at [83, 173] on div "[PERSON_NAME]" at bounding box center [101, 175] width 106 height 14
click at [1253, 150] on div at bounding box center [1249, 156] width 22 height 22
click at [105, 189] on div "Hey! I’ll be in town [DATE]-[DATE] in case anything is happening for the brand!…" at bounding box center [124, 189] width 150 height 14
click at [507, 811] on textarea at bounding box center [700, 814] width 899 height 14
type textarea "**********"
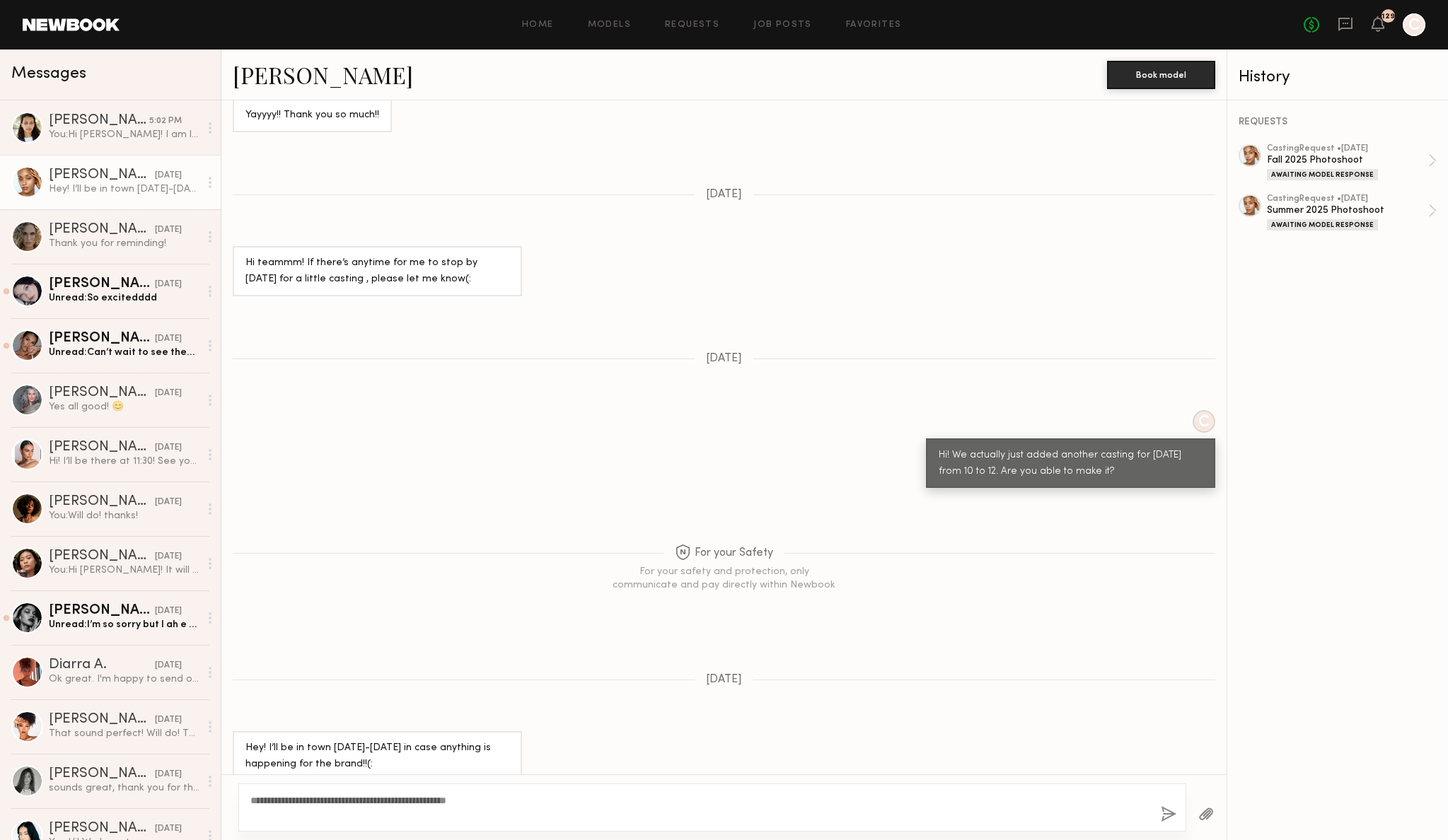
click at [1171, 814] on button "button" at bounding box center [1168, 815] width 16 height 17
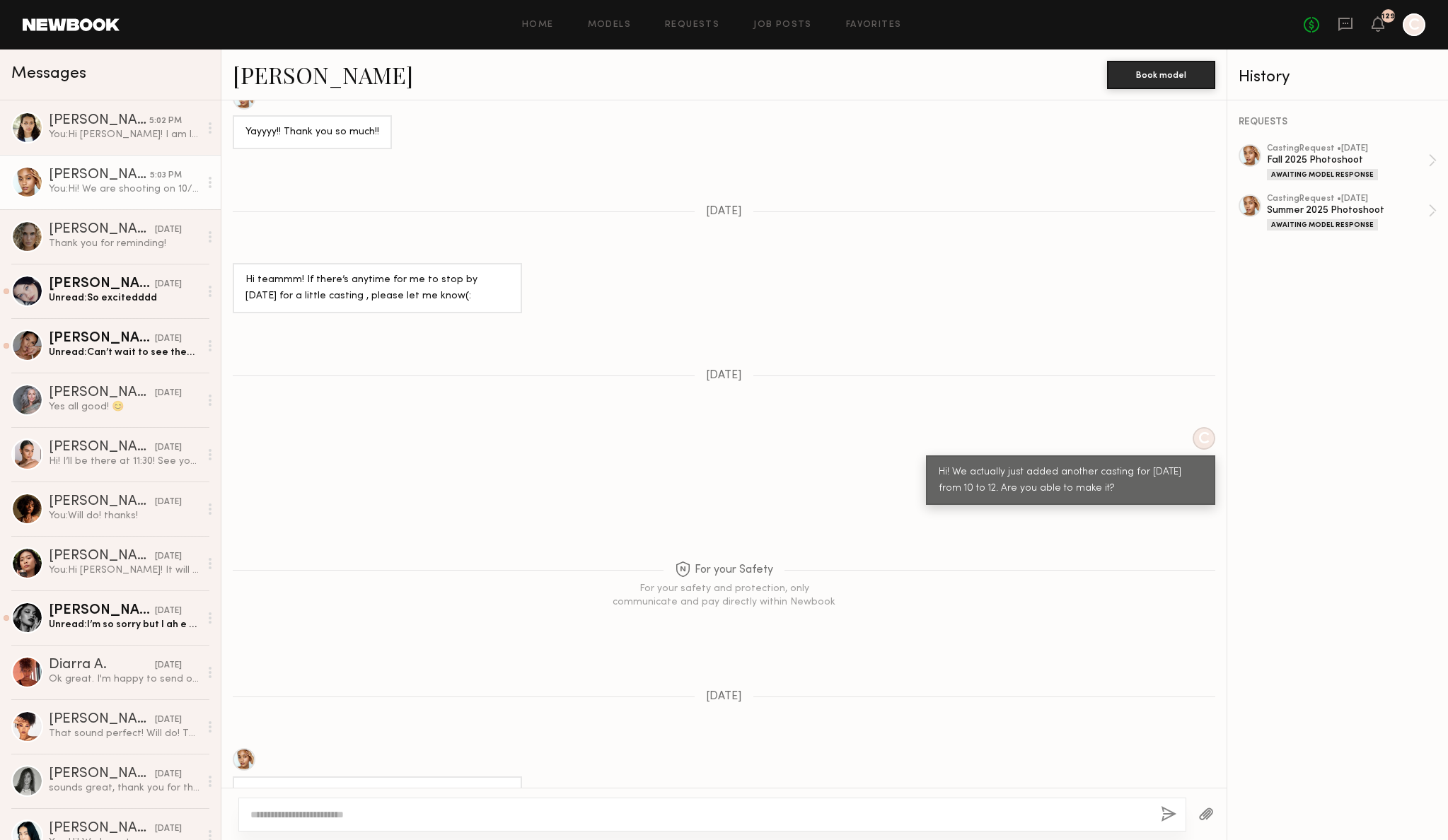
scroll to position [1619, 0]
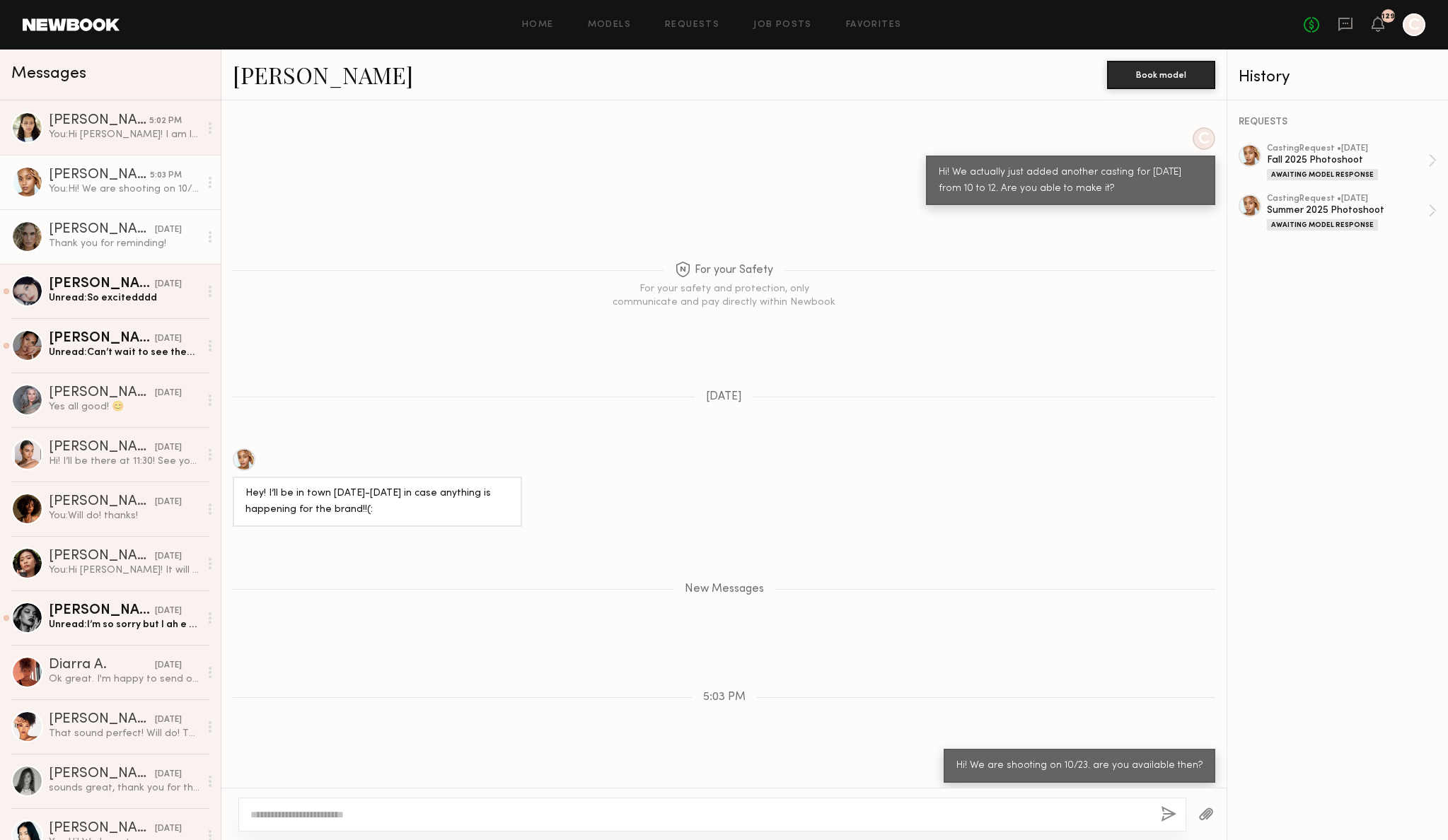
click at [124, 246] on div "Thank you for reminding!" at bounding box center [124, 244] width 150 height 14
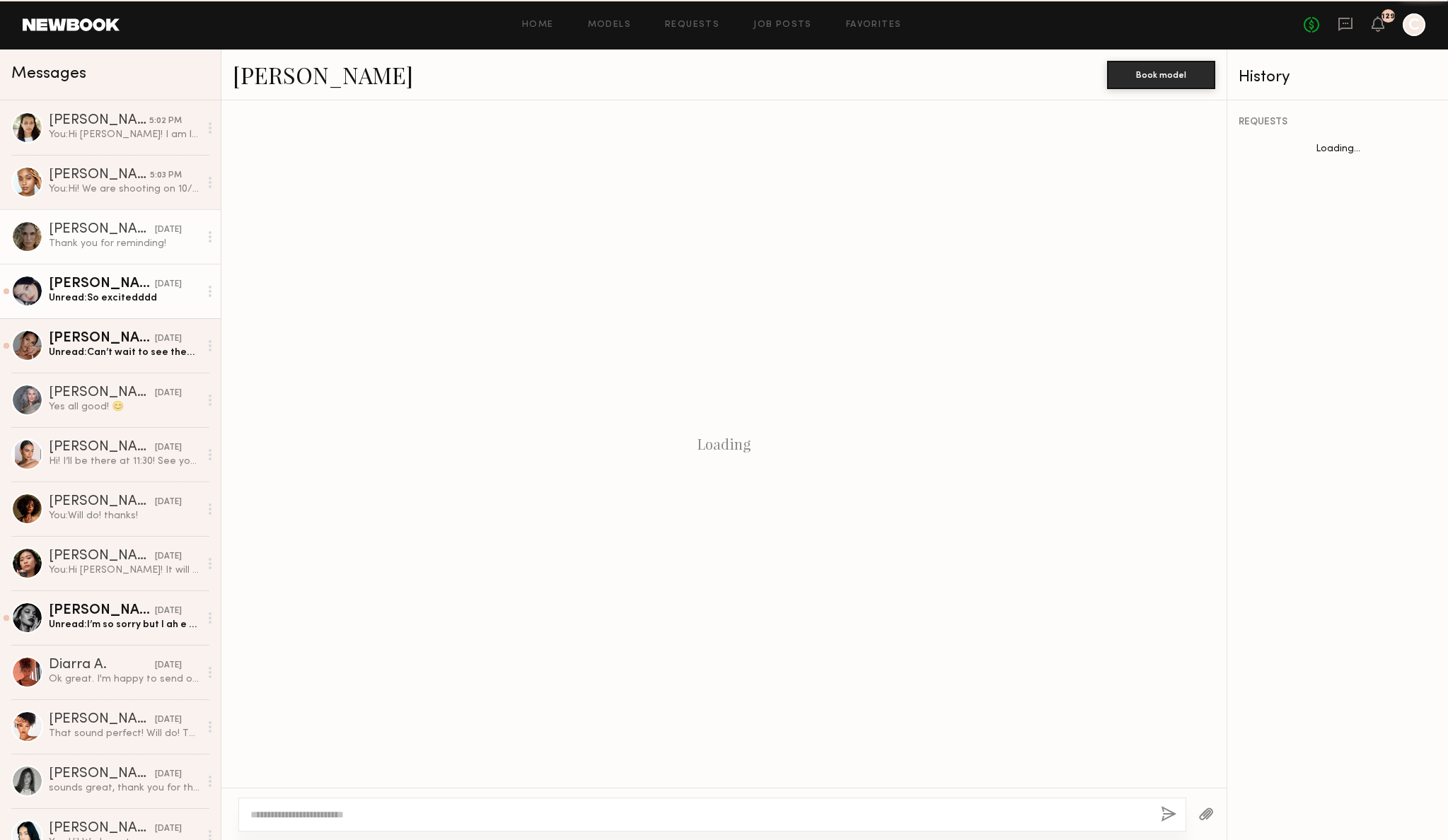
scroll to position [830, 0]
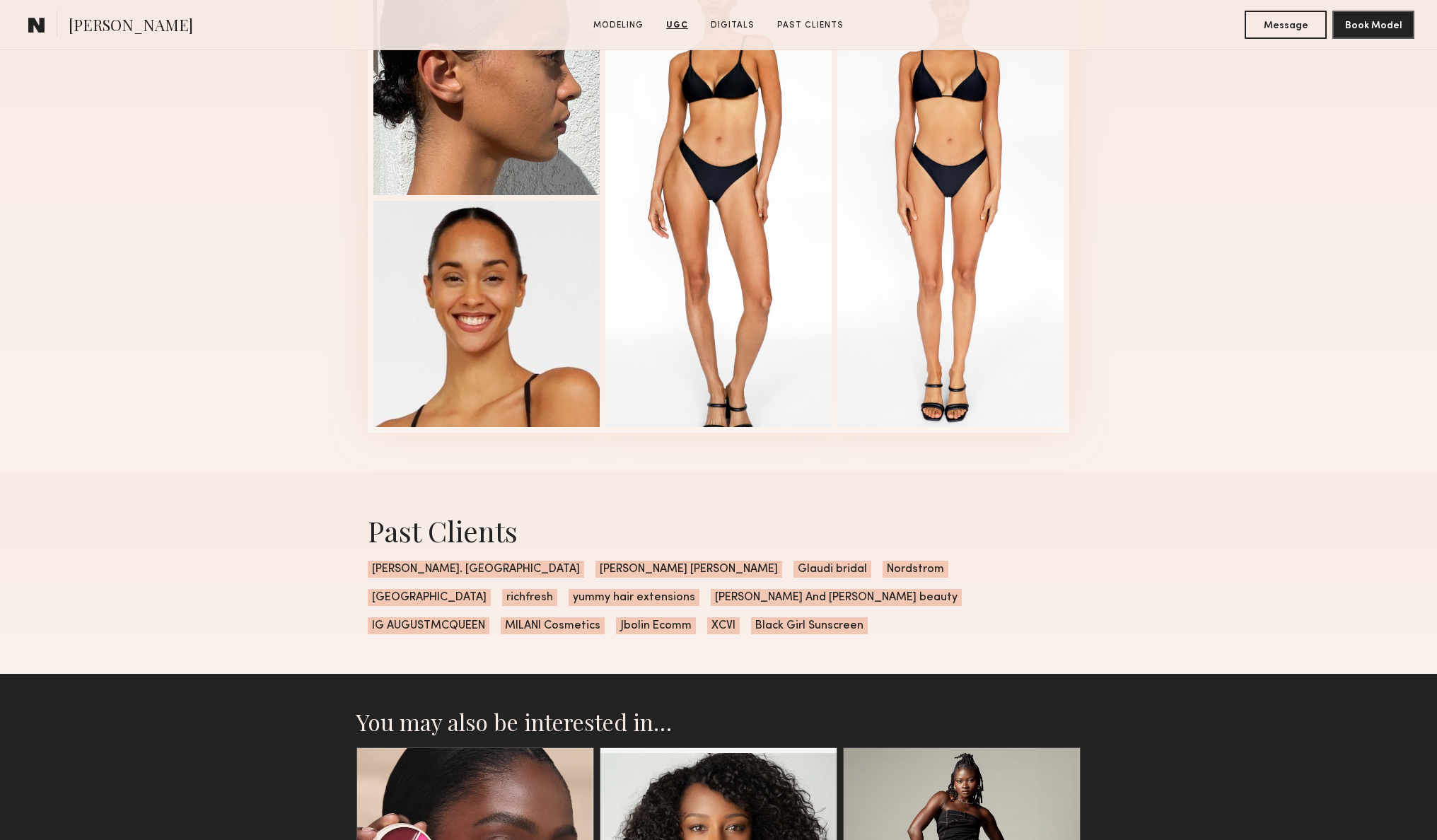
scroll to position [2027, 0]
